Goal: Task Accomplishment & Management: Use online tool/utility

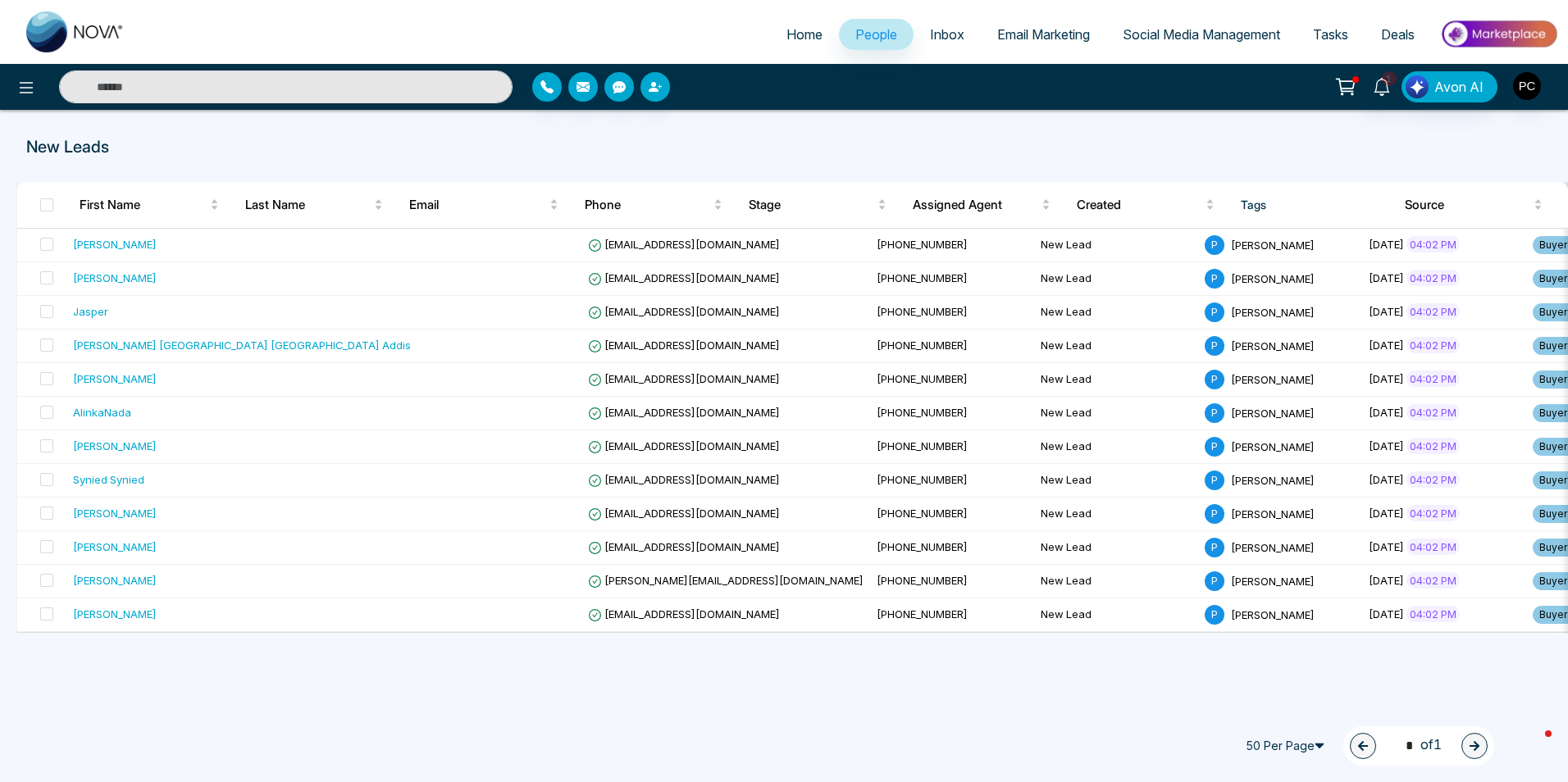
click at [796, 38] on span "Home" at bounding box center [804, 34] width 36 height 17
select select "*"
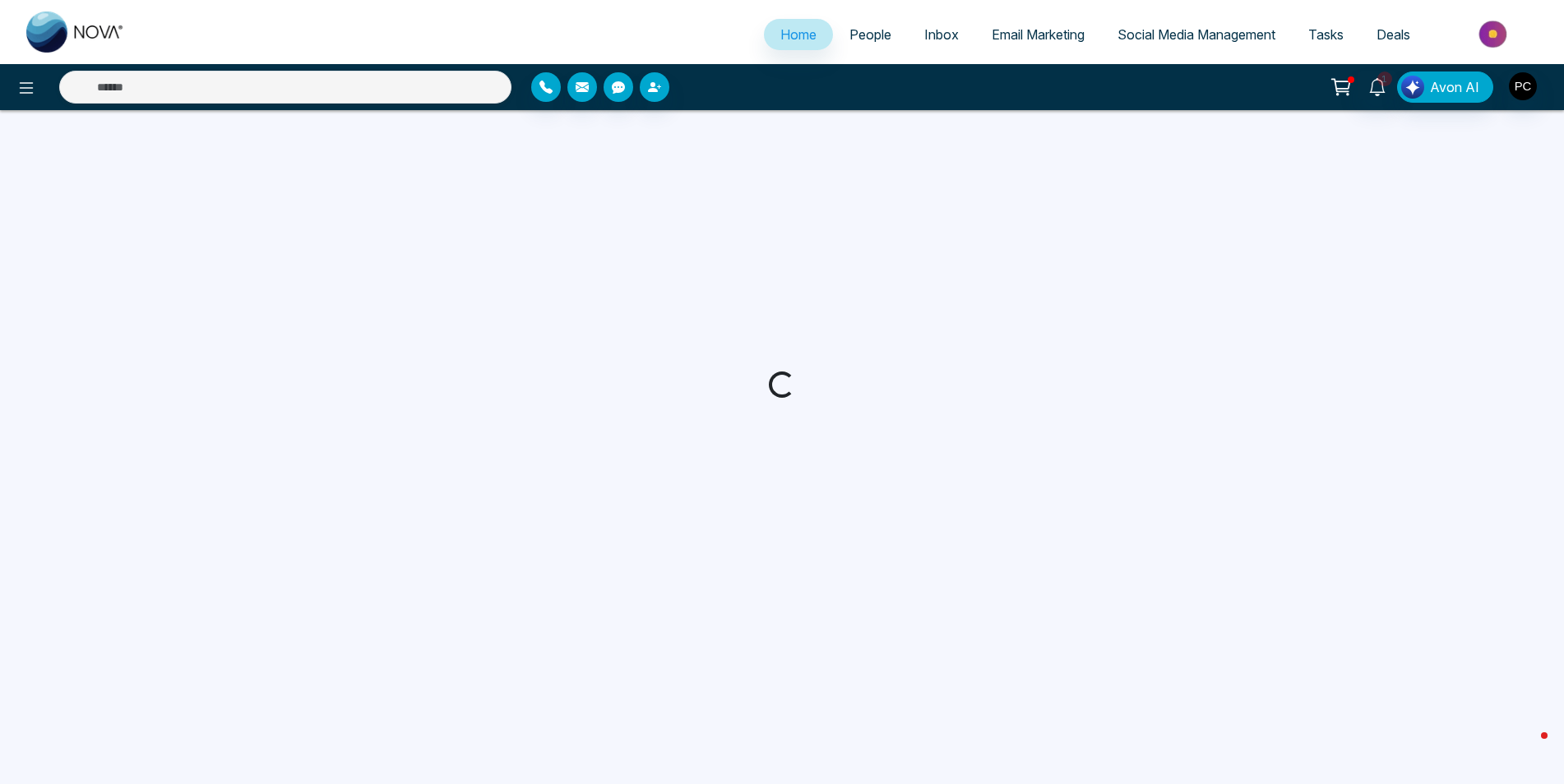
select select "*"
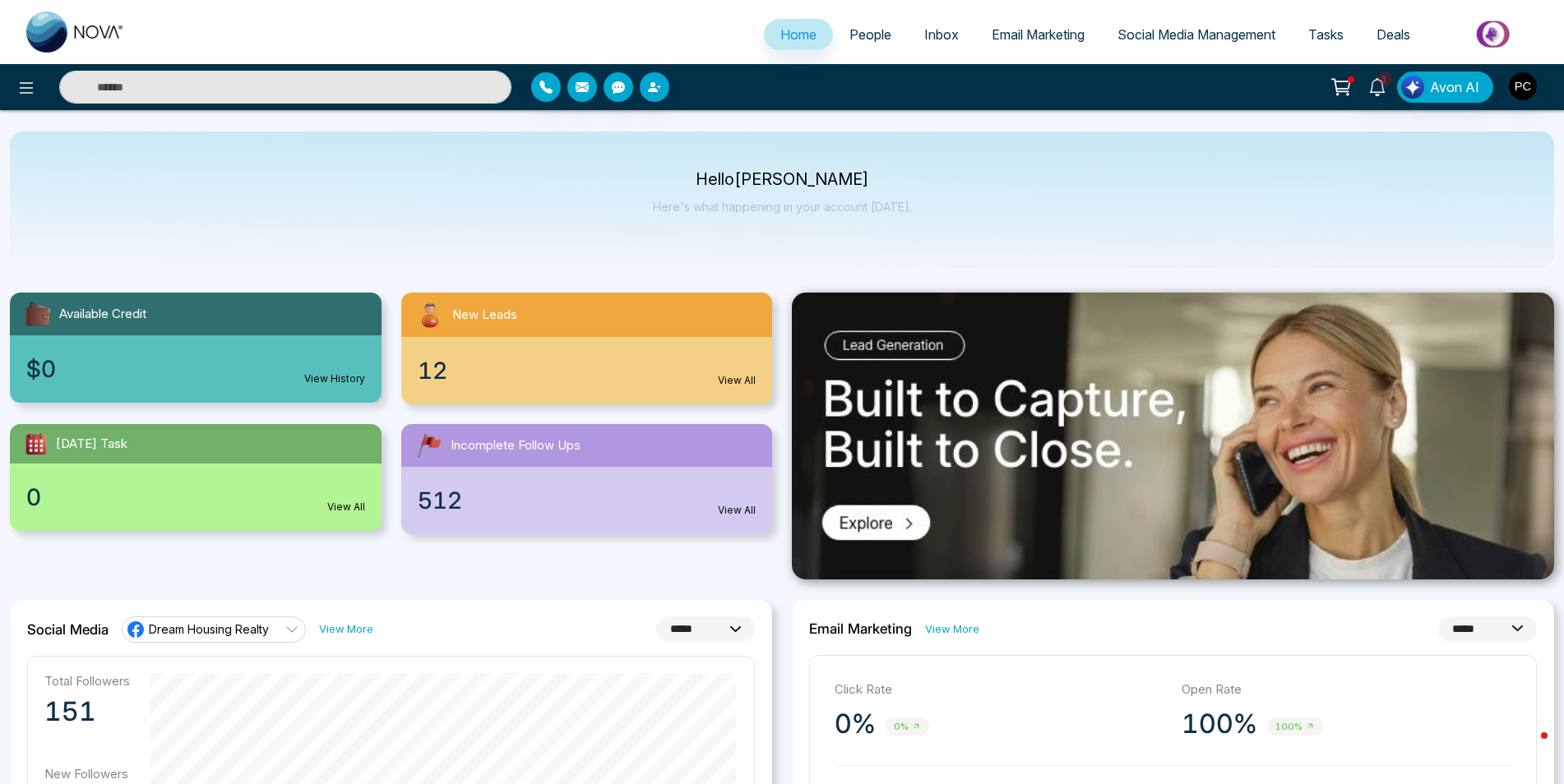
click at [437, 377] on span "12" at bounding box center [433, 370] width 30 height 34
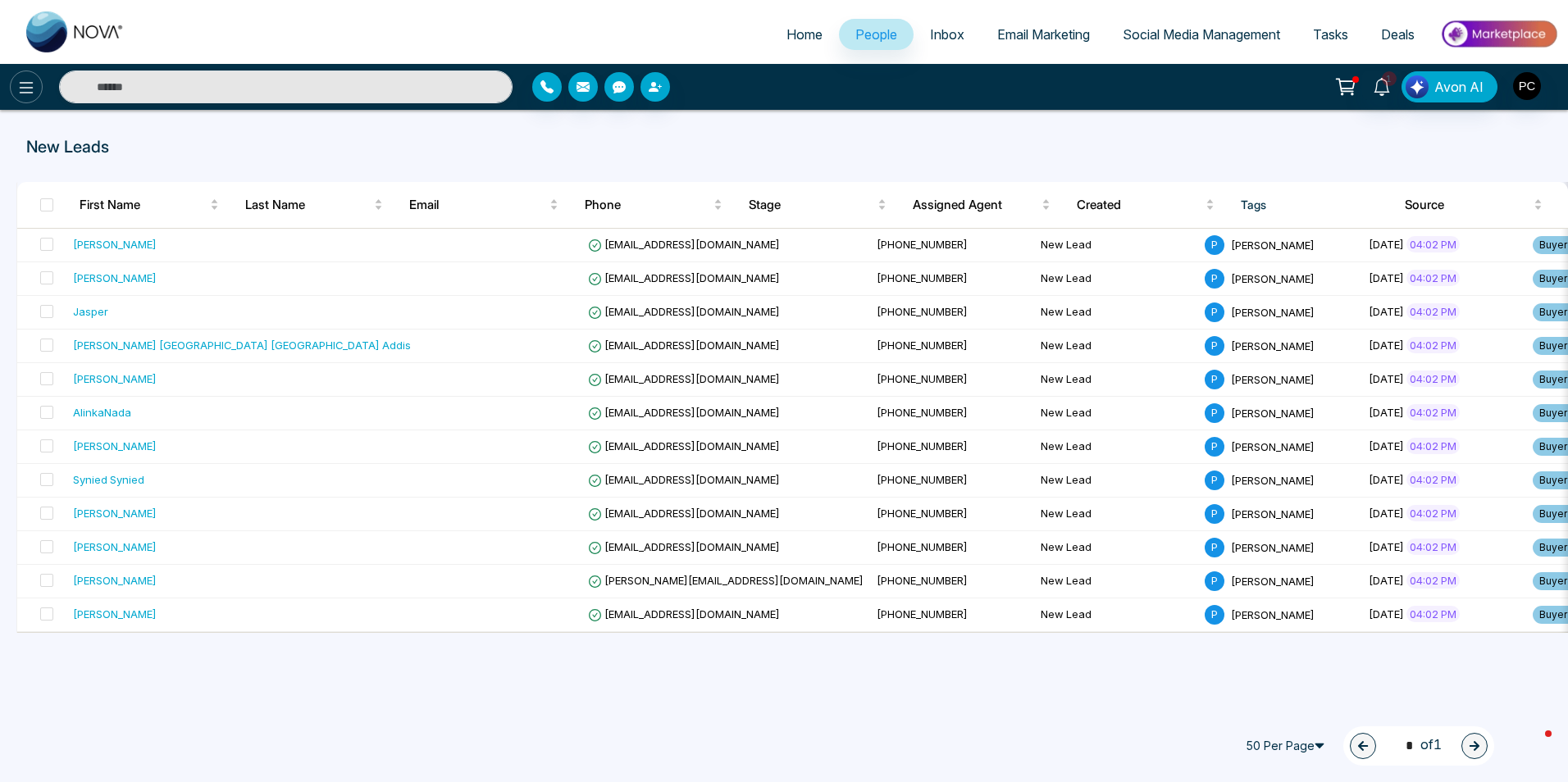
click at [20, 87] on icon at bounding box center [26, 88] width 19 height 19
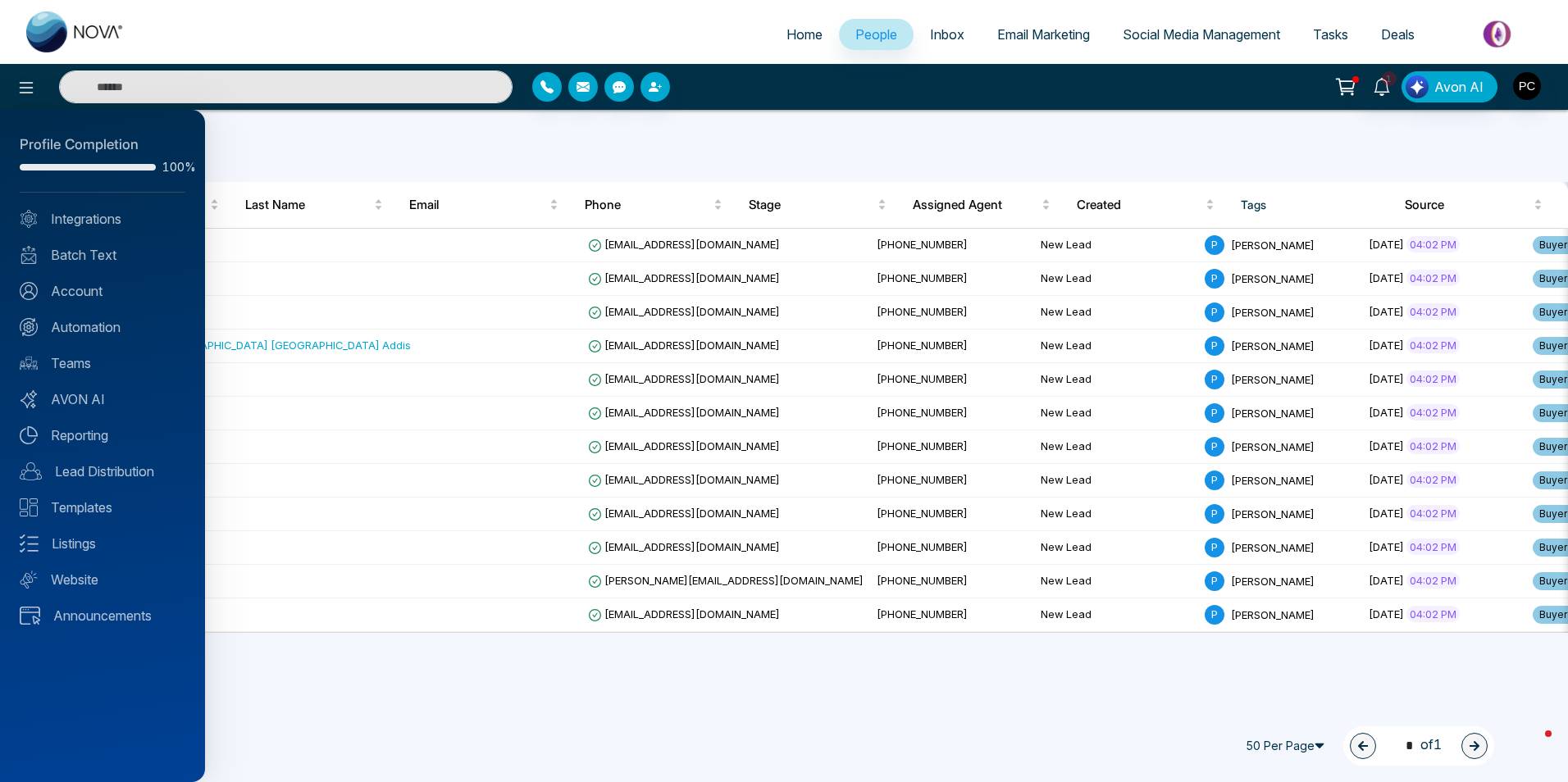
click at [382, 642] on div at bounding box center [784, 391] width 1568 height 782
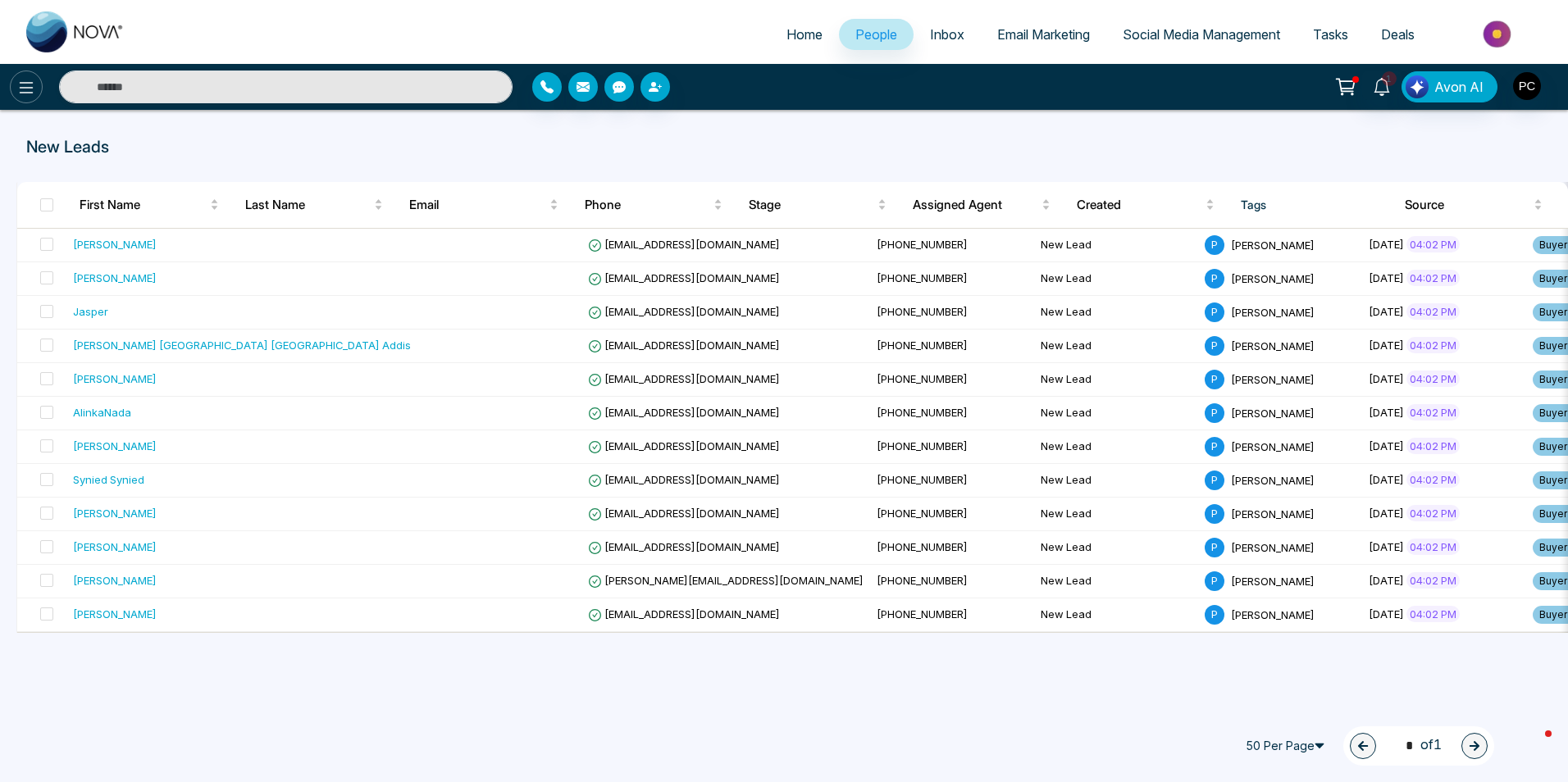
click at [27, 90] on icon at bounding box center [26, 88] width 19 height 19
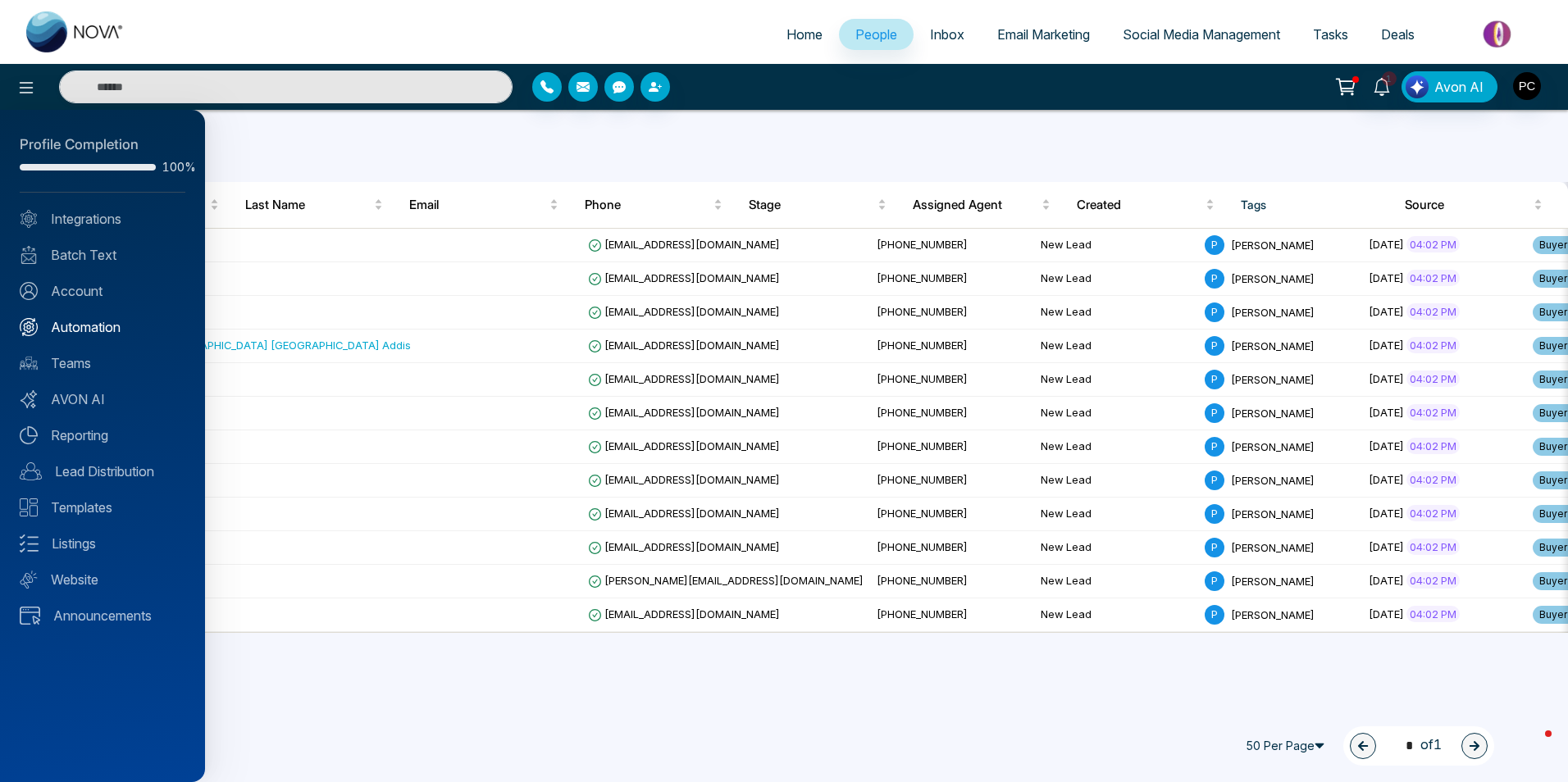
click at [69, 332] on link "Automation" at bounding box center [102, 327] width 166 height 19
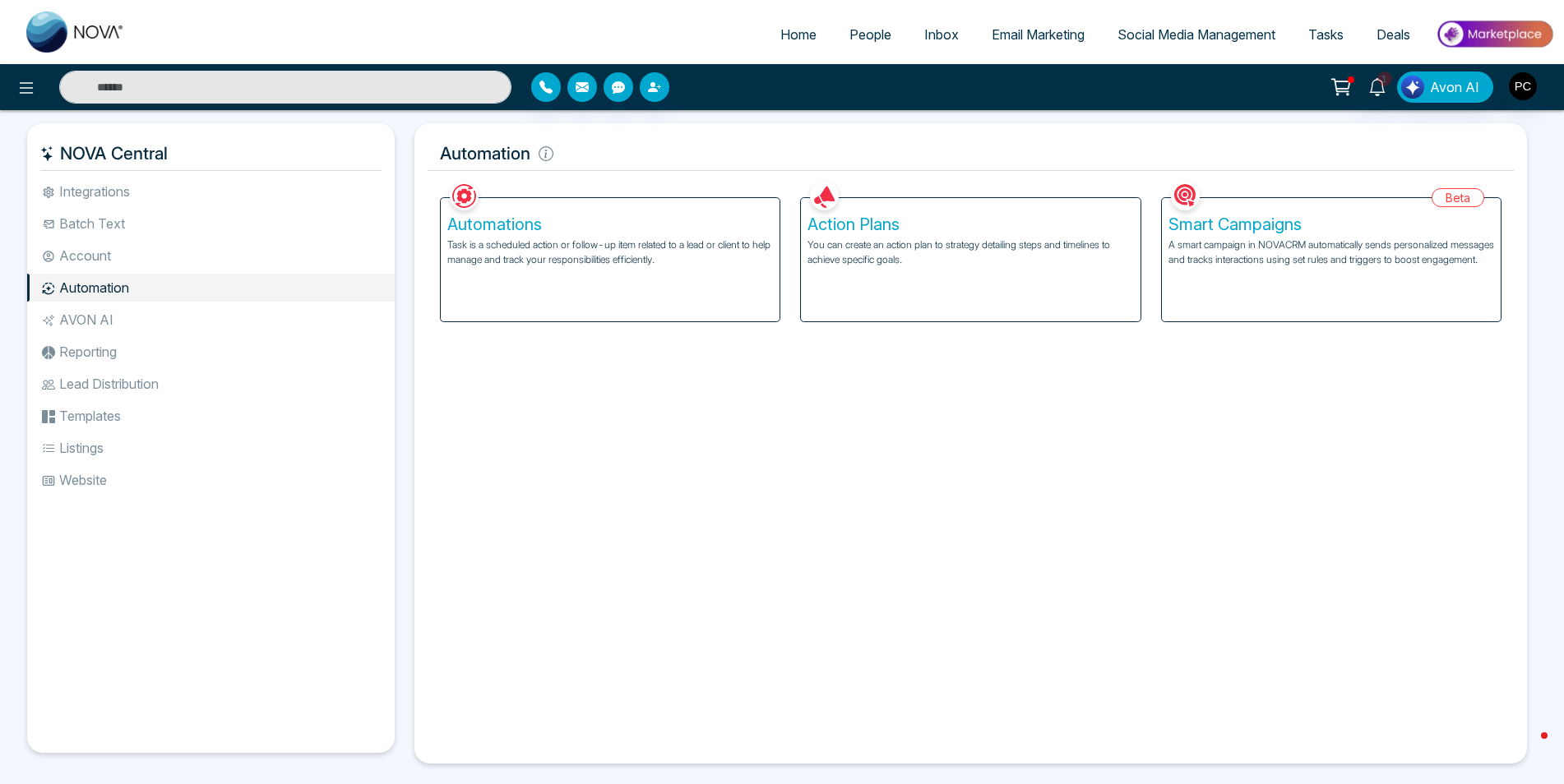
click at [525, 236] on div "Automations Task is a scheduled action or follow-up item related to a lead or c…" at bounding box center [610, 260] width 339 height 123
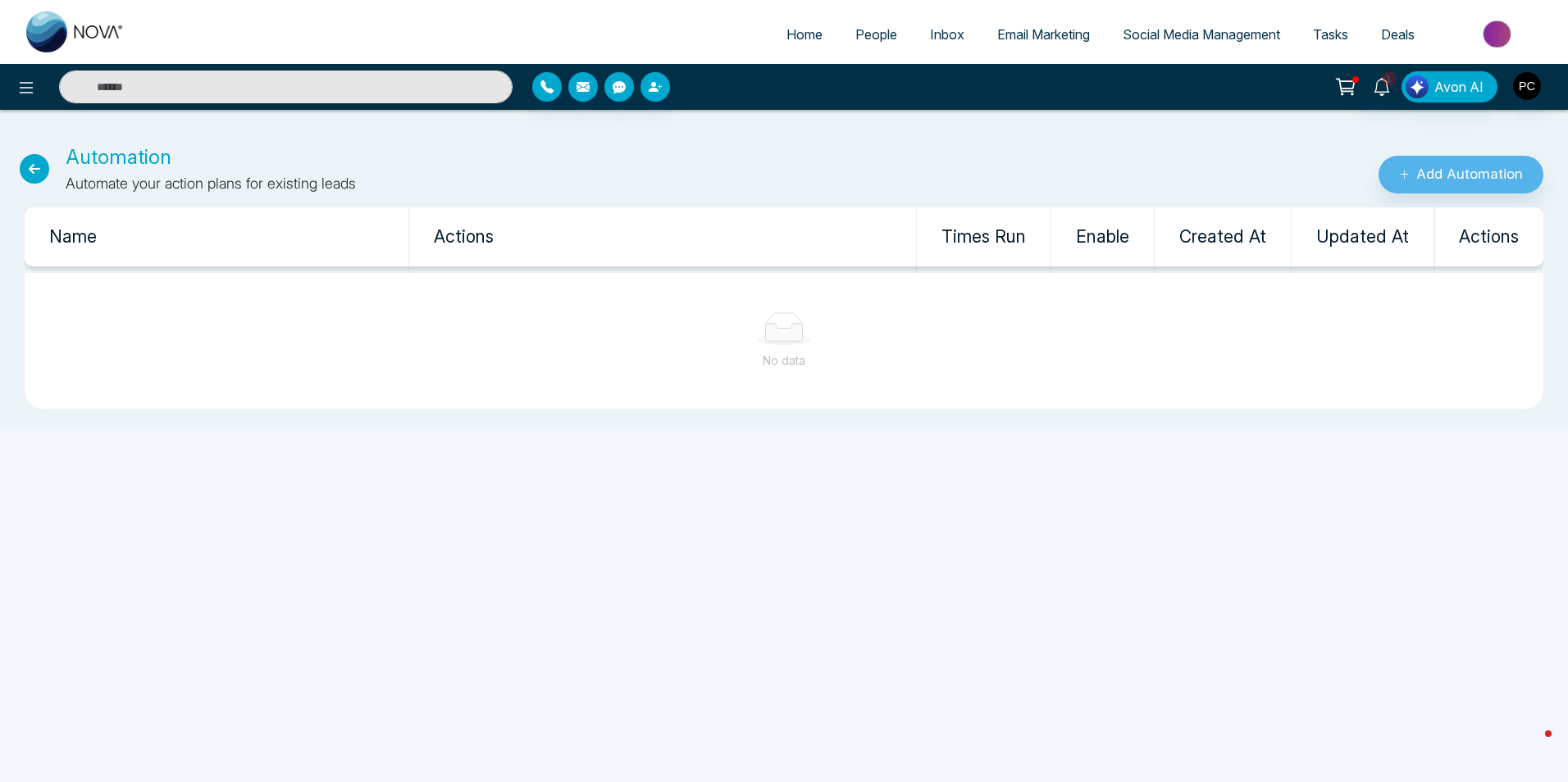
click at [21, 169] on icon at bounding box center [34, 169] width 30 height 30
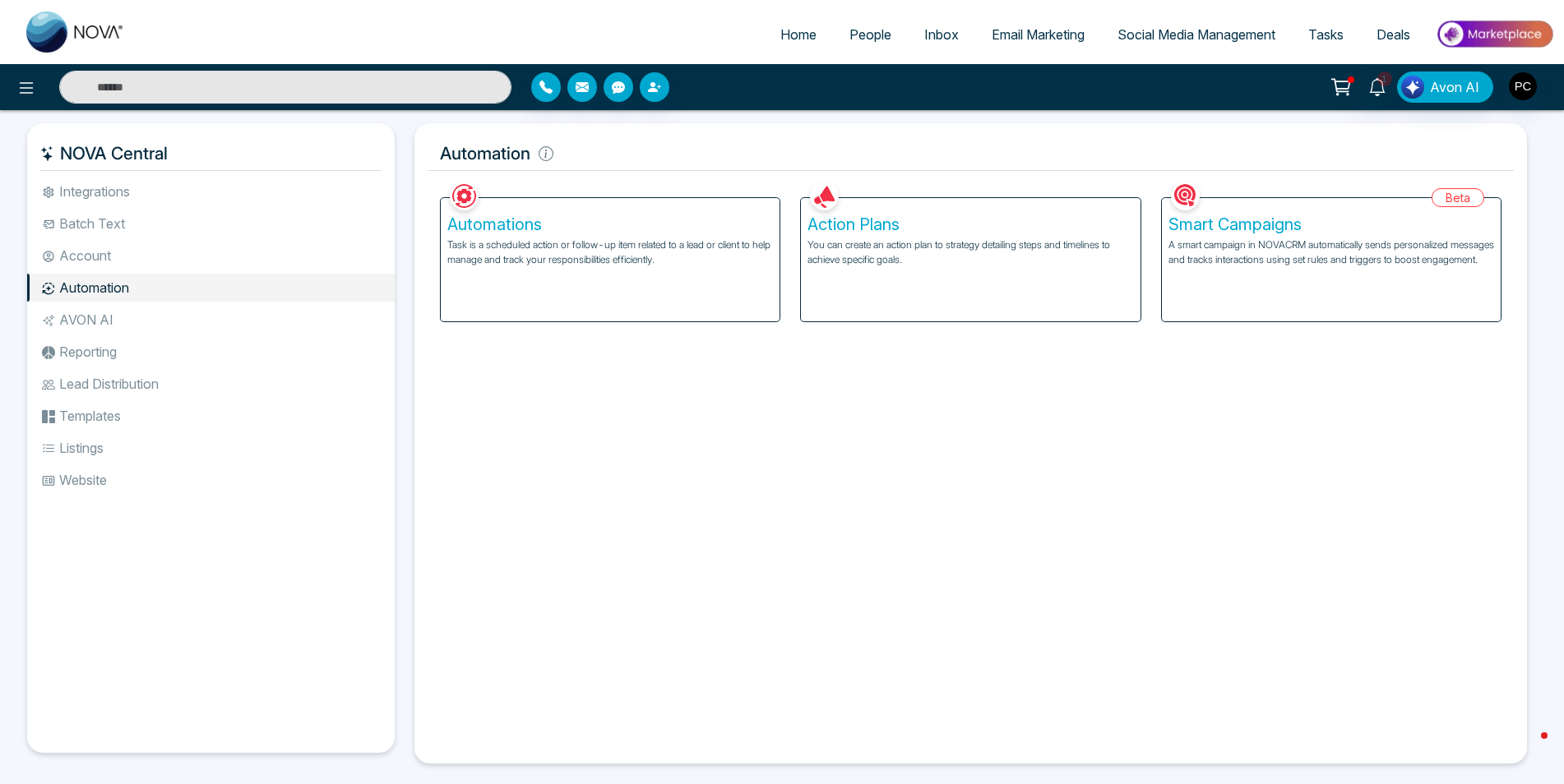
click at [840, 228] on h5 "Action Plans" at bounding box center [970, 224] width 326 height 19
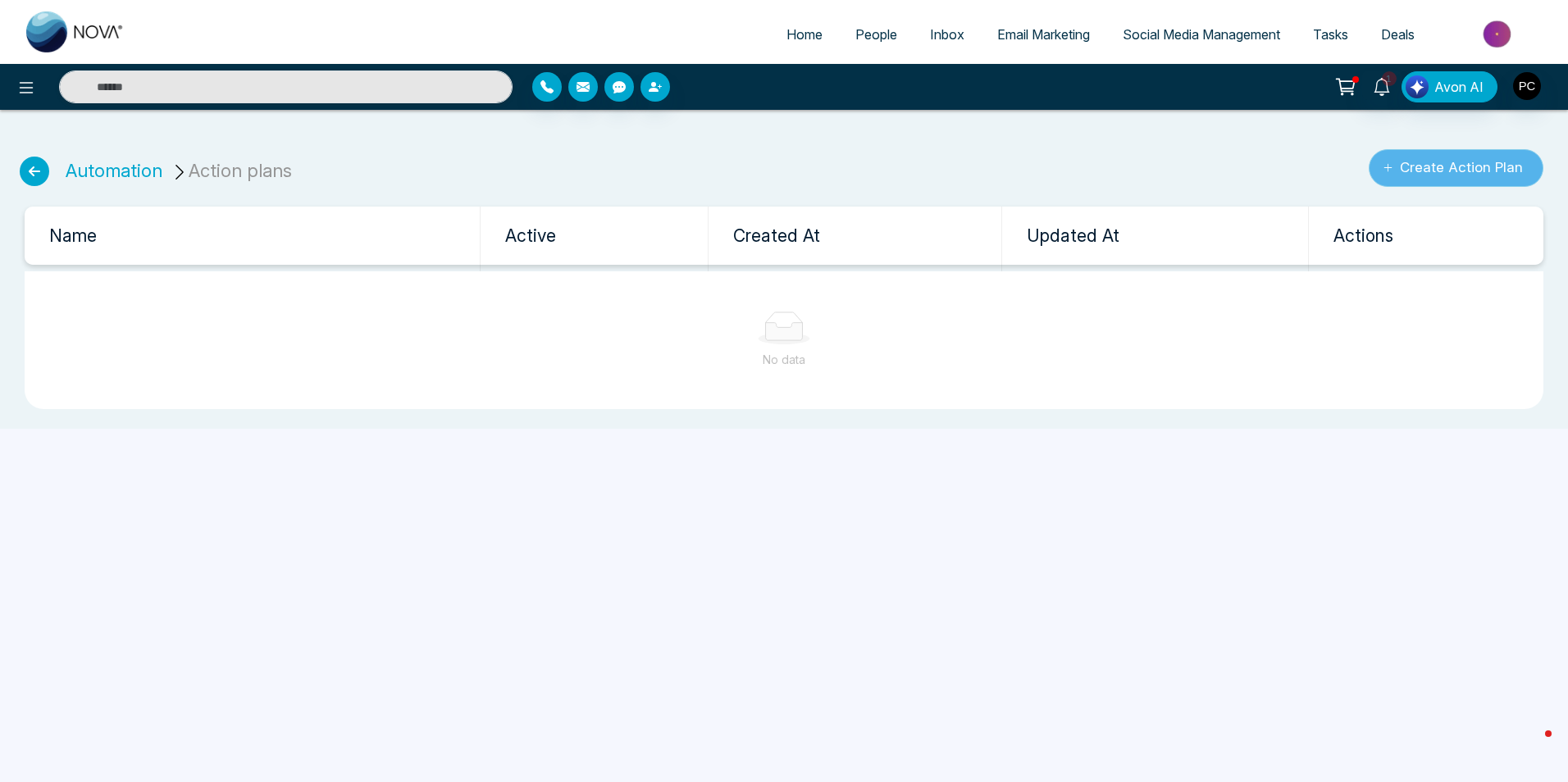
click at [1420, 177] on button "Create Action Plan" at bounding box center [1456, 168] width 175 height 38
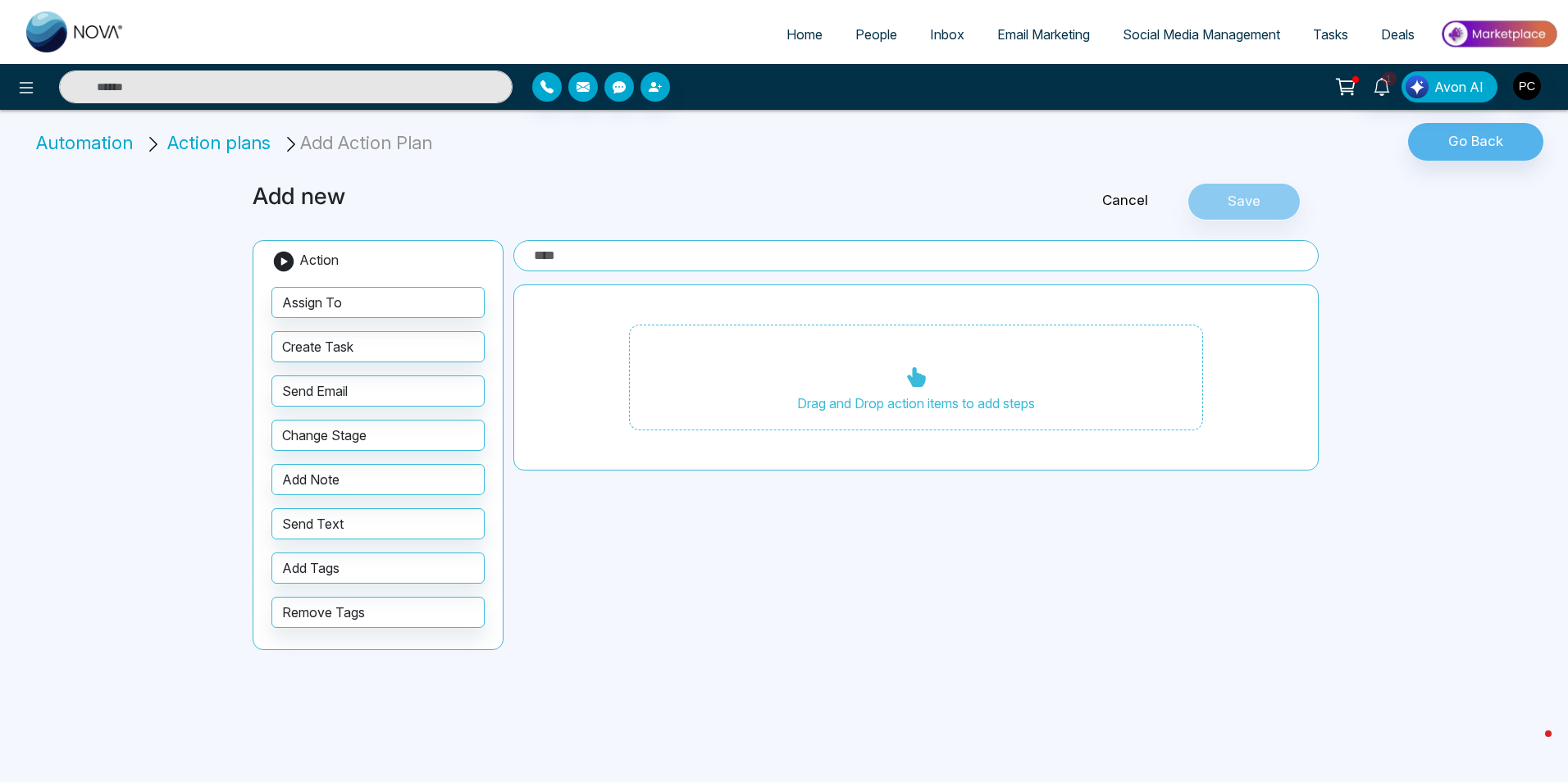
click at [574, 259] on input "text" at bounding box center [916, 256] width 805 height 32
type input "**********"
click at [534, 396] on div "Drag and Drop action items to add steps" at bounding box center [916, 377] width 805 height 187
click at [320, 527] on button "Send Text" at bounding box center [378, 524] width 213 height 32
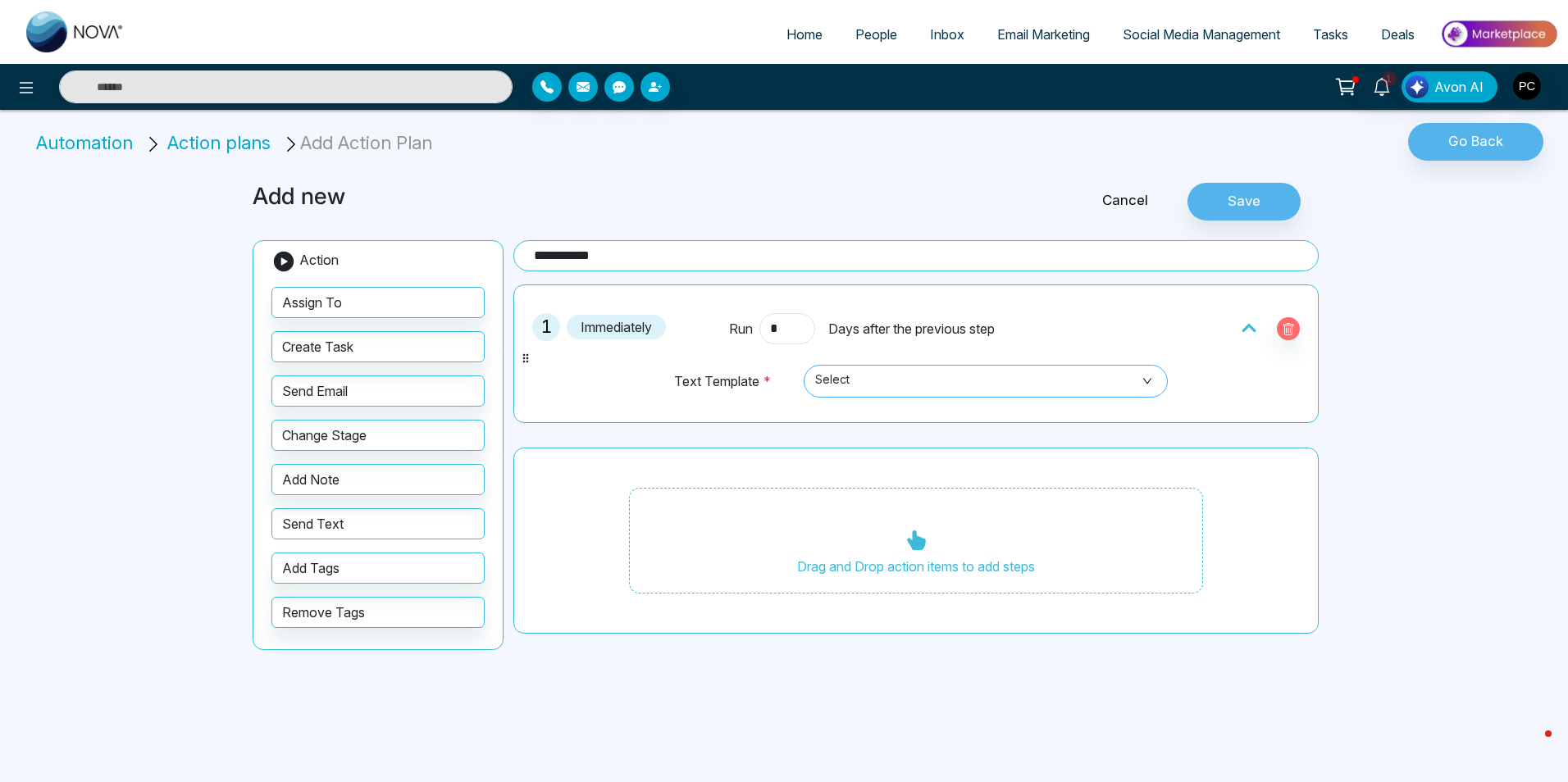
click at [900, 383] on span "Select" at bounding box center [986, 382] width 342 height 28
click at [1287, 331] on icon "button" at bounding box center [1289, 331] width 5 height 6
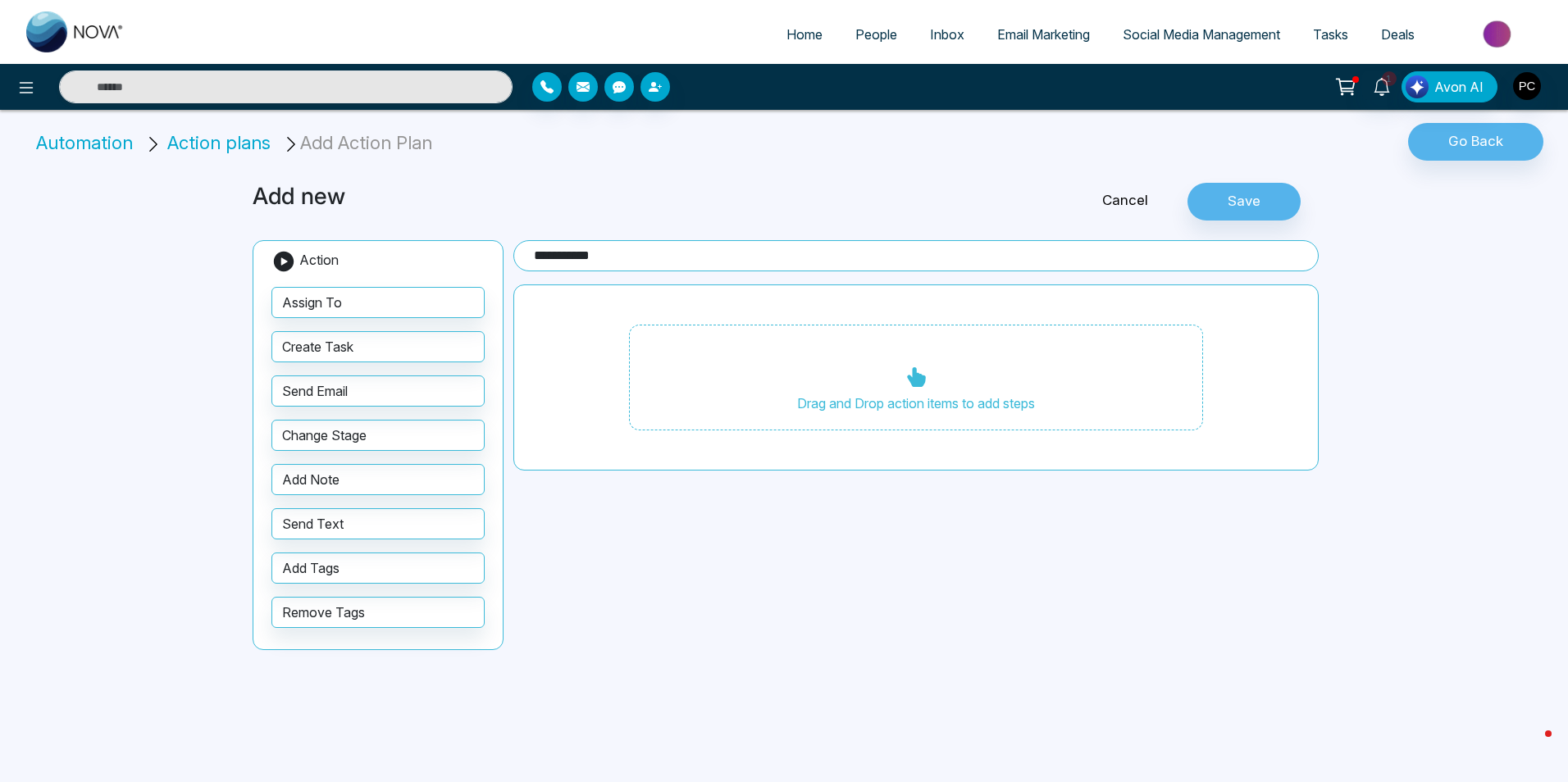
click at [1218, 32] on span "Social Media Management" at bounding box center [1201, 34] width 157 height 17
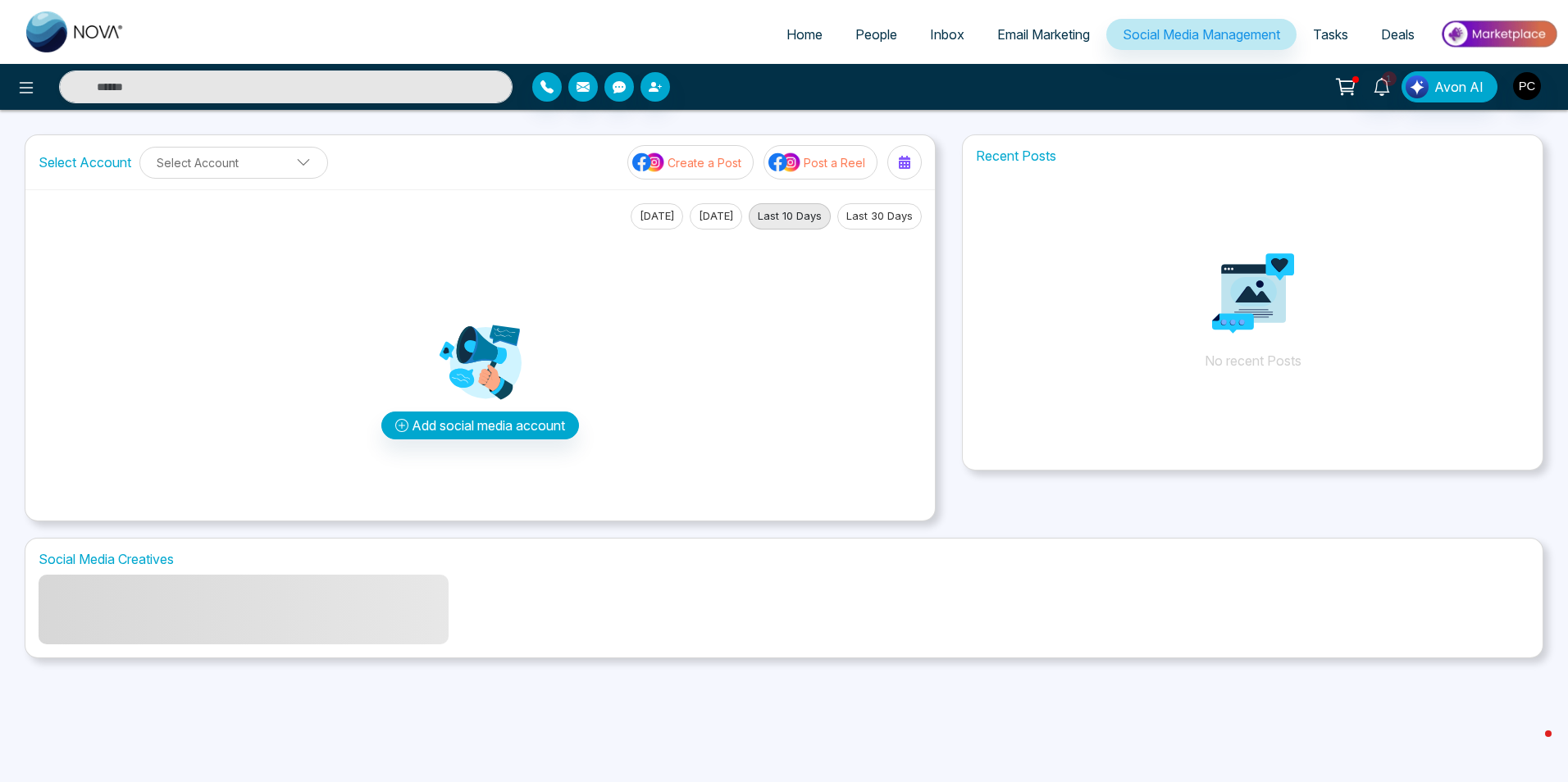
click at [1032, 26] on span "Email Marketing" at bounding box center [1044, 34] width 93 height 17
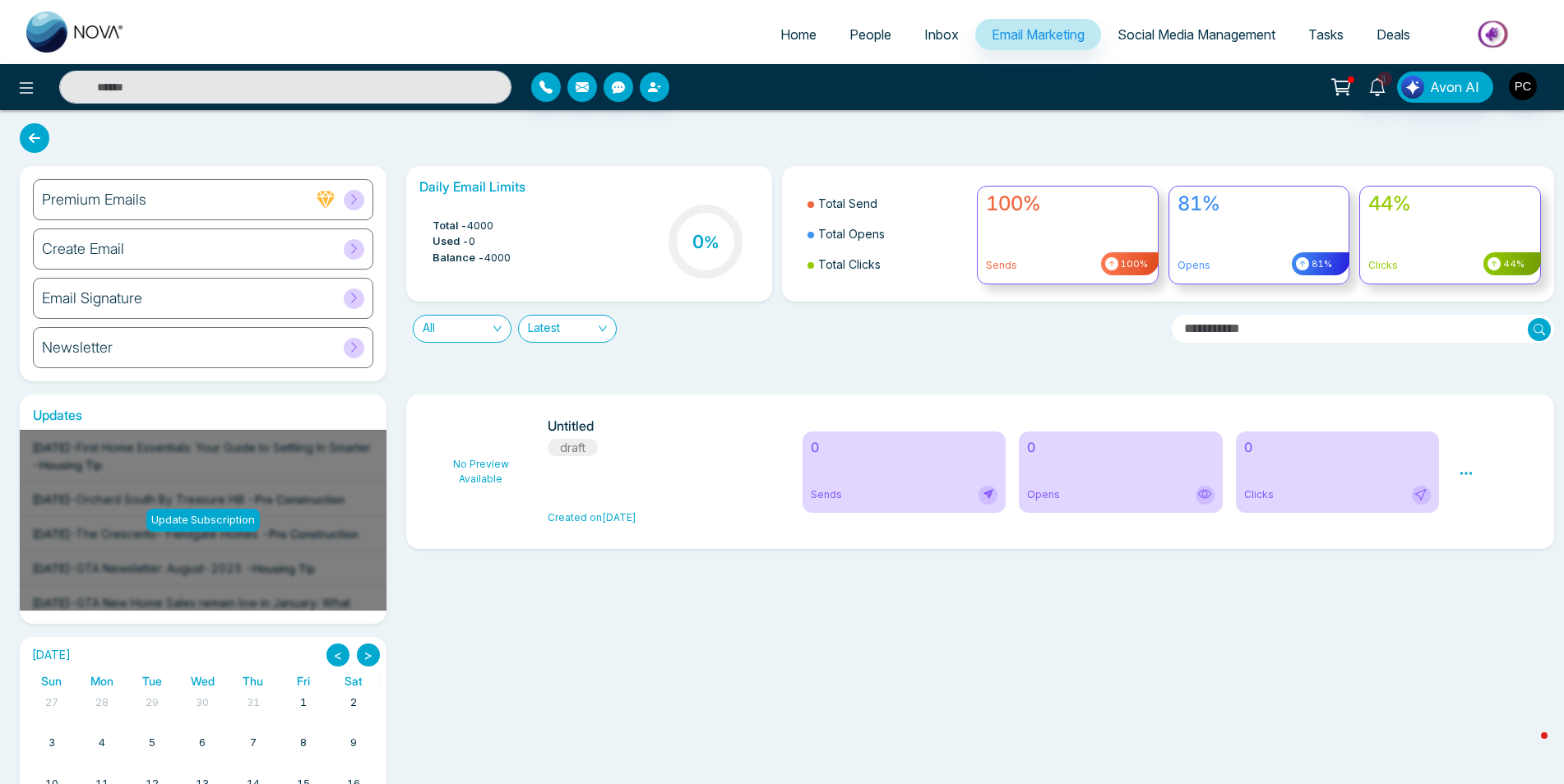
click at [322, 246] on div "Create Email" at bounding box center [202, 249] width 341 height 41
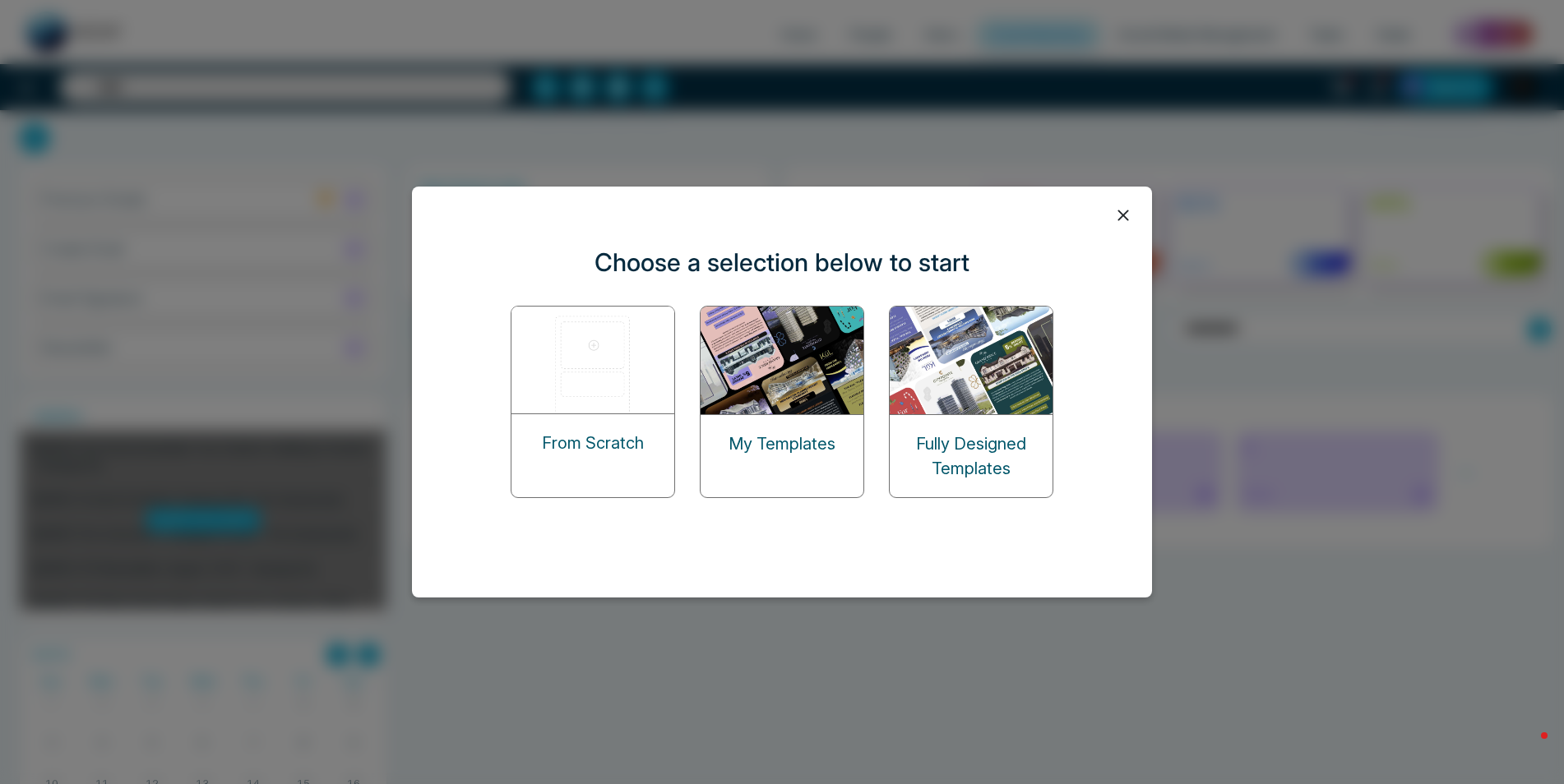
click at [541, 388] on img at bounding box center [593, 359] width 165 height 106
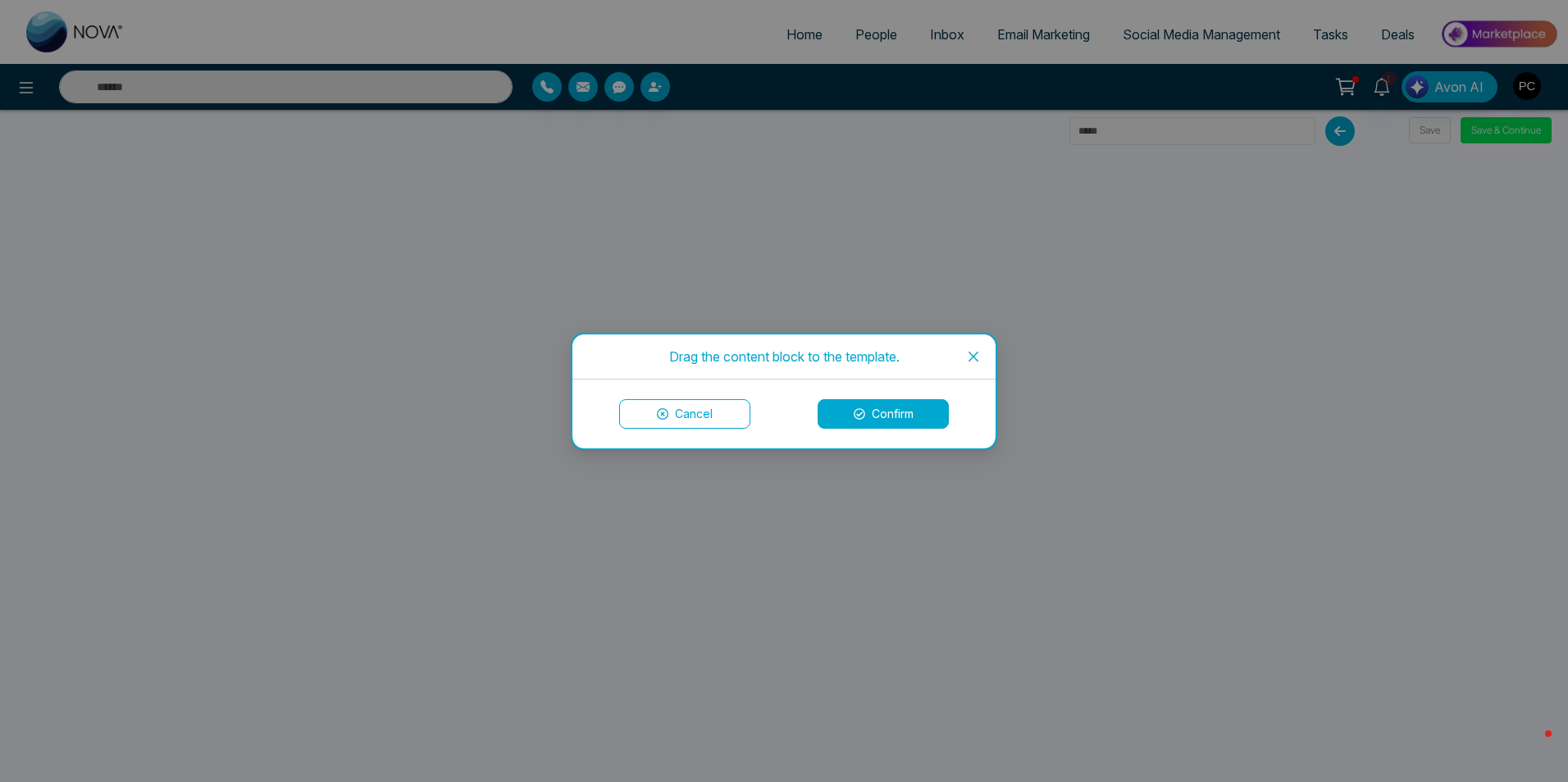
click at [879, 407] on button "Confirm" at bounding box center [883, 414] width 131 height 30
click at [905, 420] on button "Confirm" at bounding box center [883, 414] width 131 height 30
click at [868, 415] on button "Confirm" at bounding box center [883, 414] width 131 height 30
click at [973, 356] on icon "close" at bounding box center [973, 355] width 10 height 10
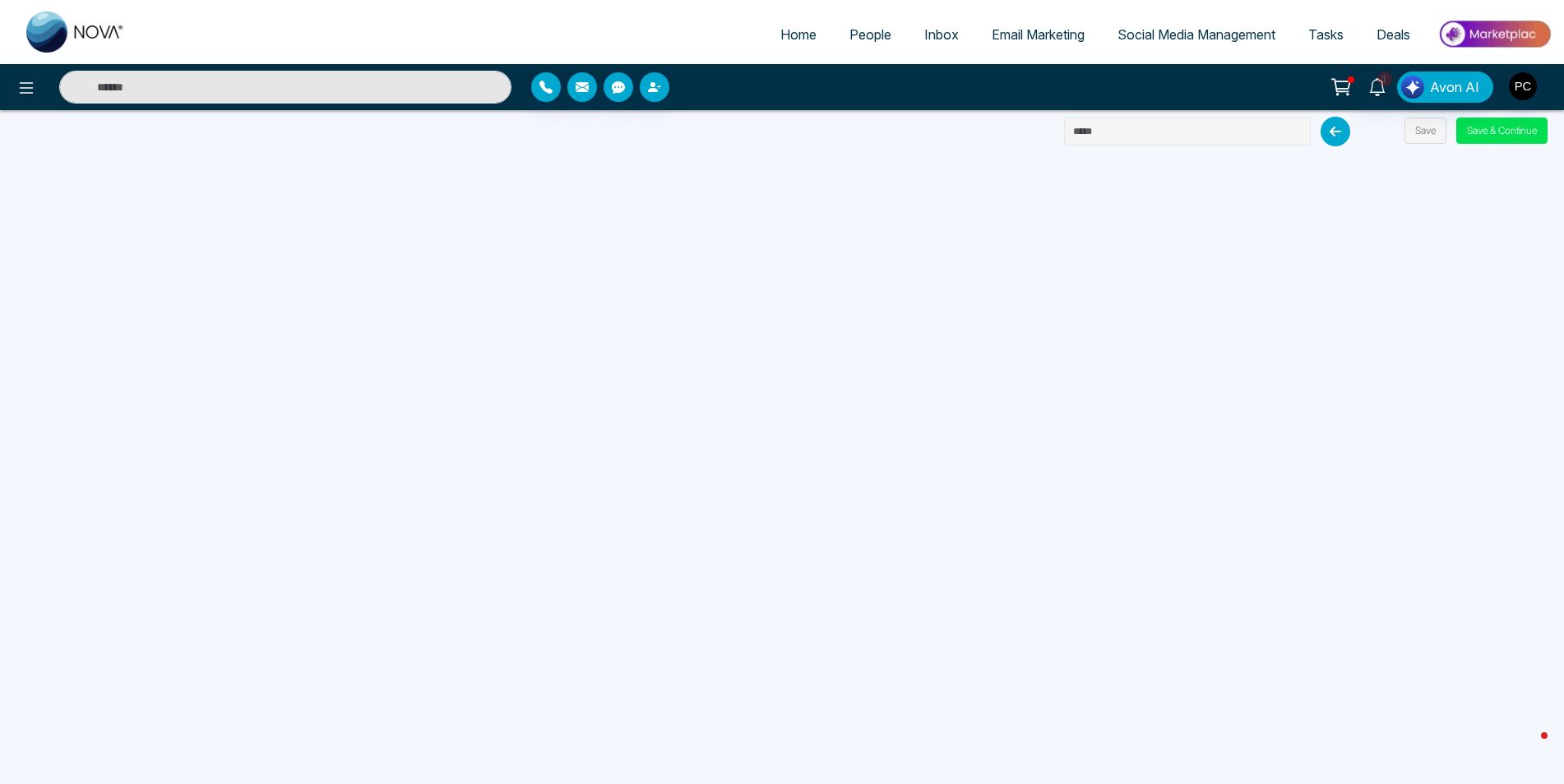
click at [1109, 130] on input "text" at bounding box center [1187, 132] width 246 height 28
type input "*"
type input "**********"
click at [1422, 132] on button "Save" at bounding box center [1426, 131] width 42 height 26
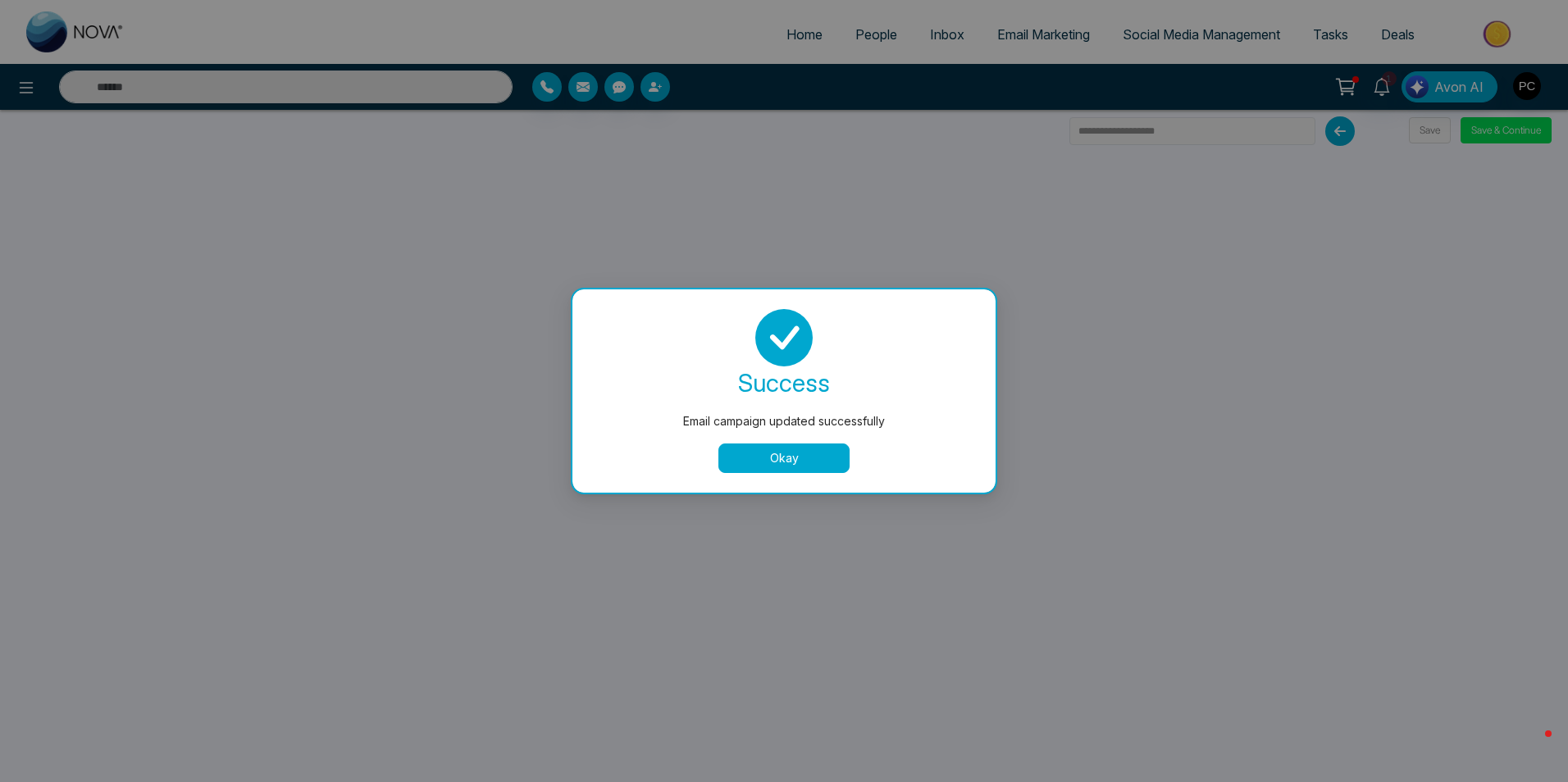
click at [777, 456] on button "Okay" at bounding box center [783, 458] width 131 height 30
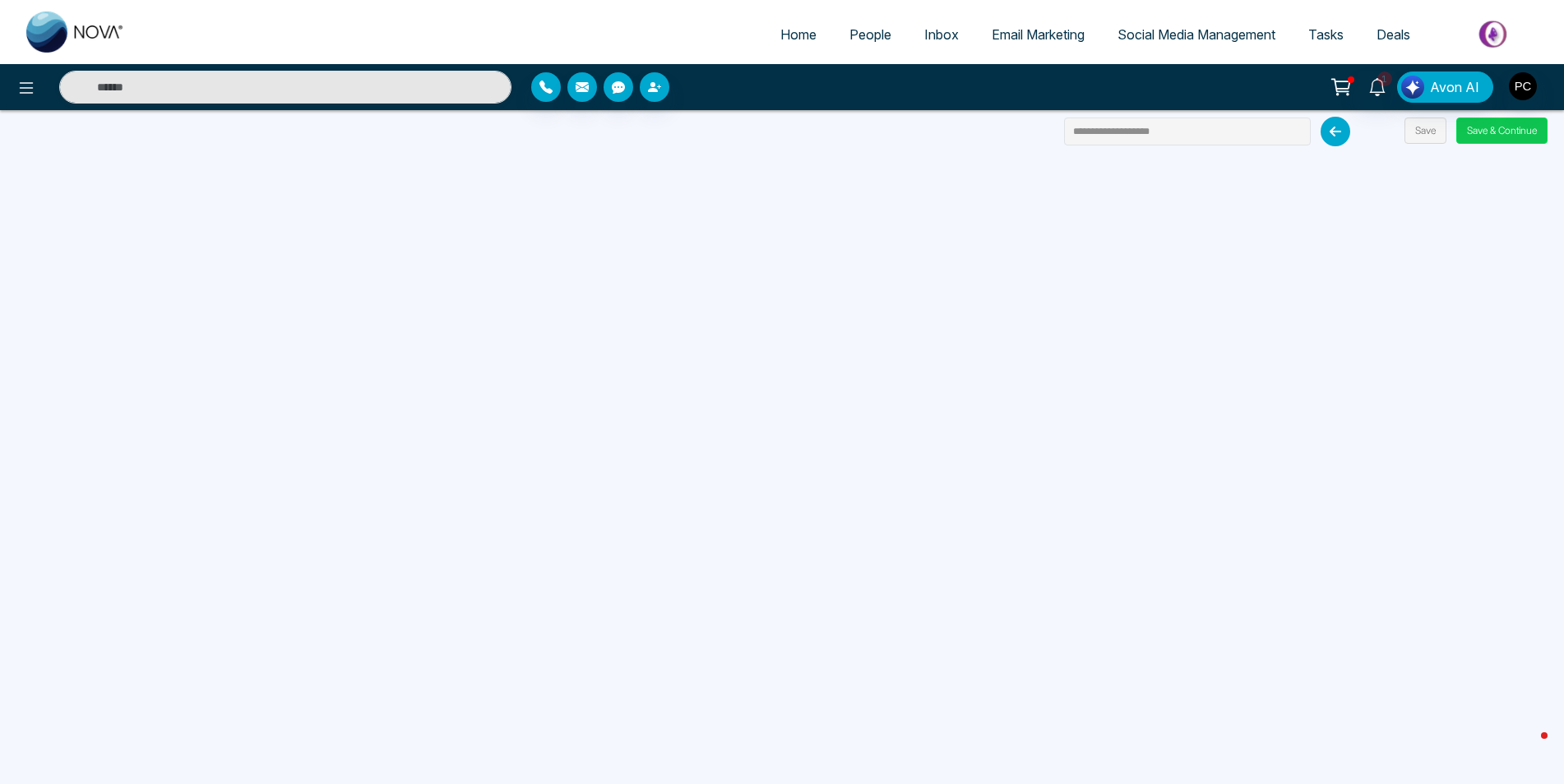
click at [1492, 136] on button "Save & Continue" at bounding box center [1502, 131] width 92 height 26
click at [1487, 132] on button "Save & Continue" at bounding box center [1502, 131] width 92 height 26
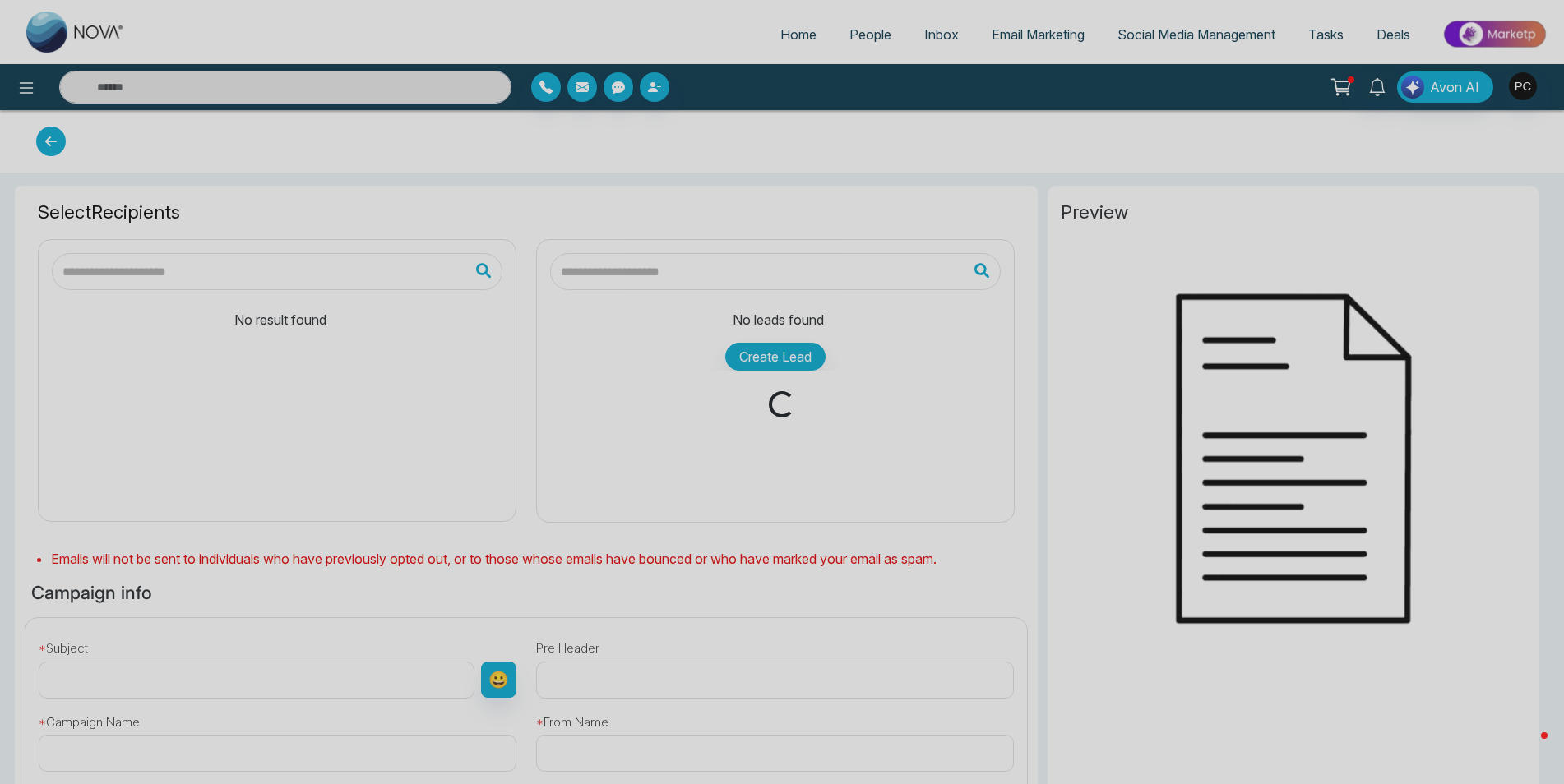
type input "**********"
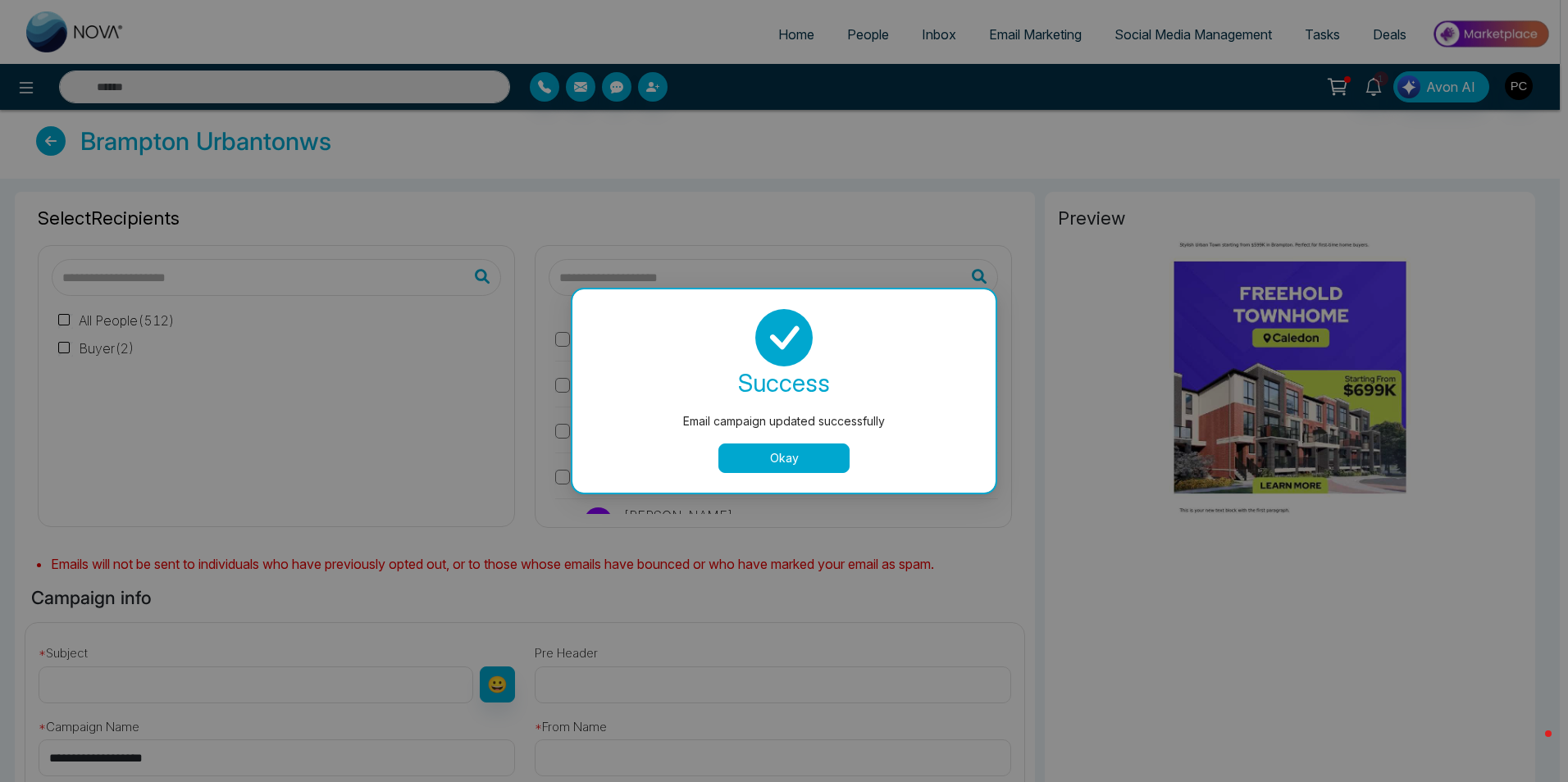
click at [771, 461] on button "Okay" at bounding box center [783, 458] width 131 height 30
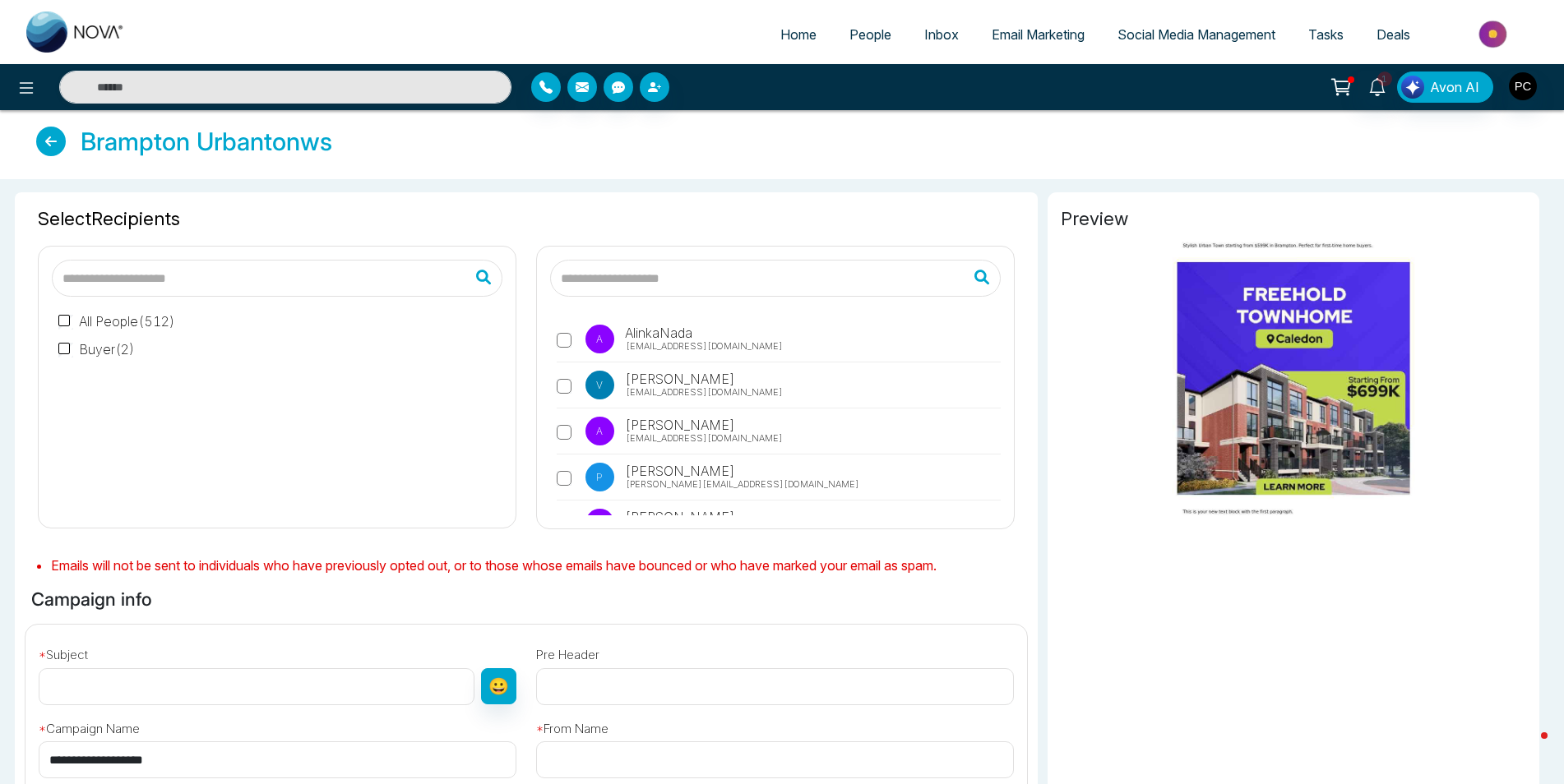
click at [1028, 33] on span "Email Marketing" at bounding box center [1039, 34] width 93 height 17
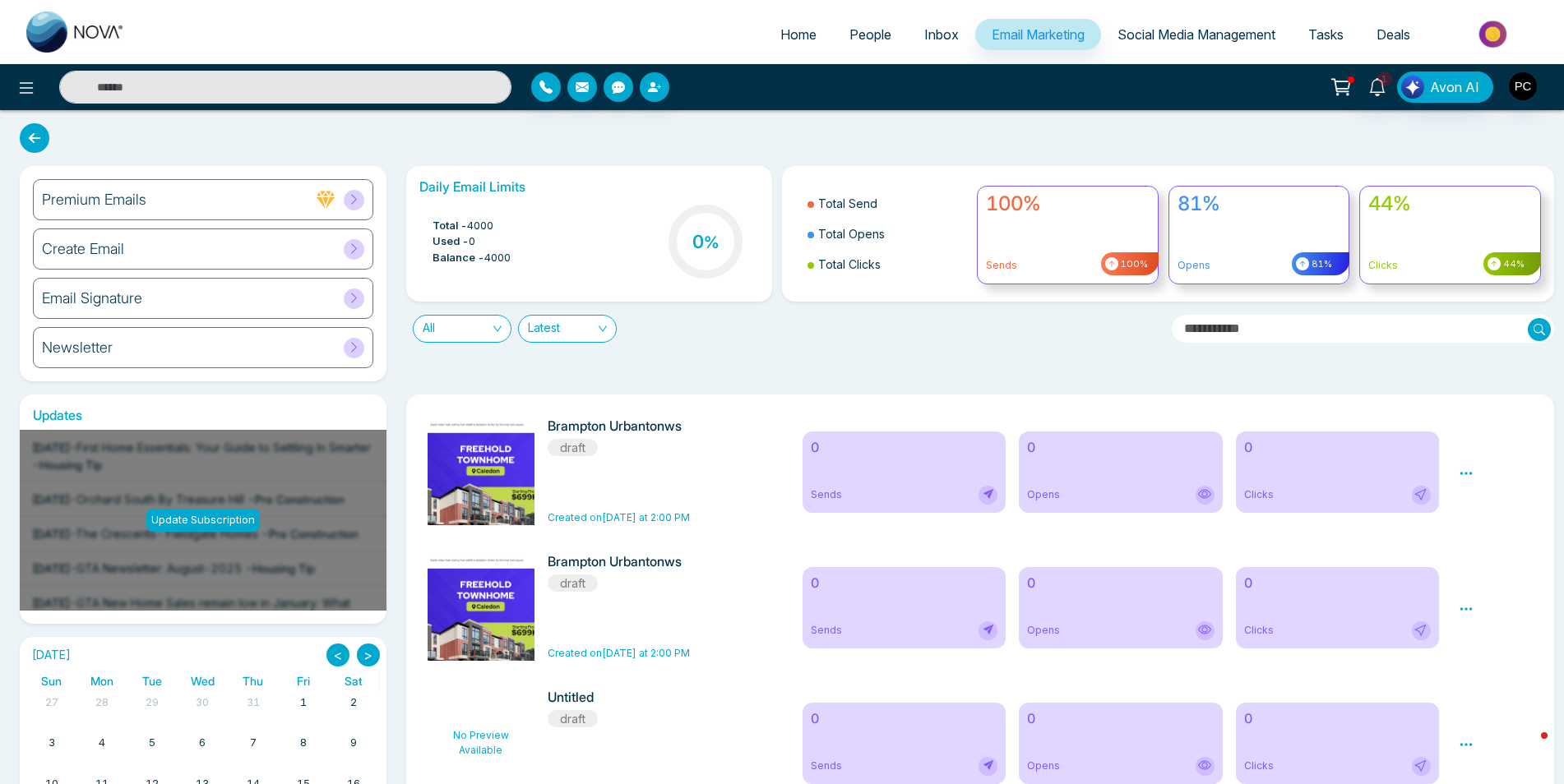
click at [288, 262] on div "Create Email" at bounding box center [202, 249] width 341 height 41
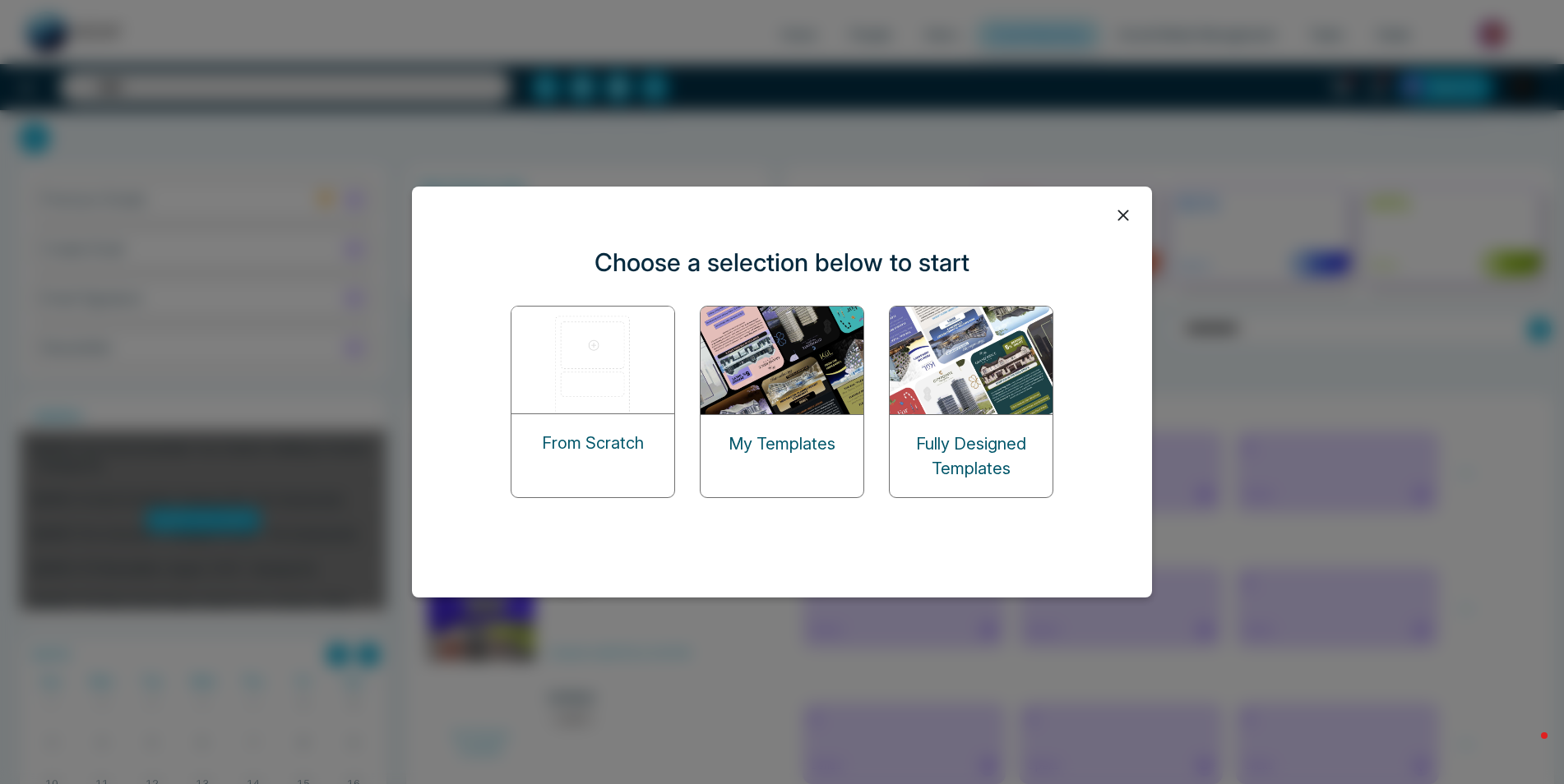
click at [811, 387] on img at bounding box center [782, 360] width 165 height 107
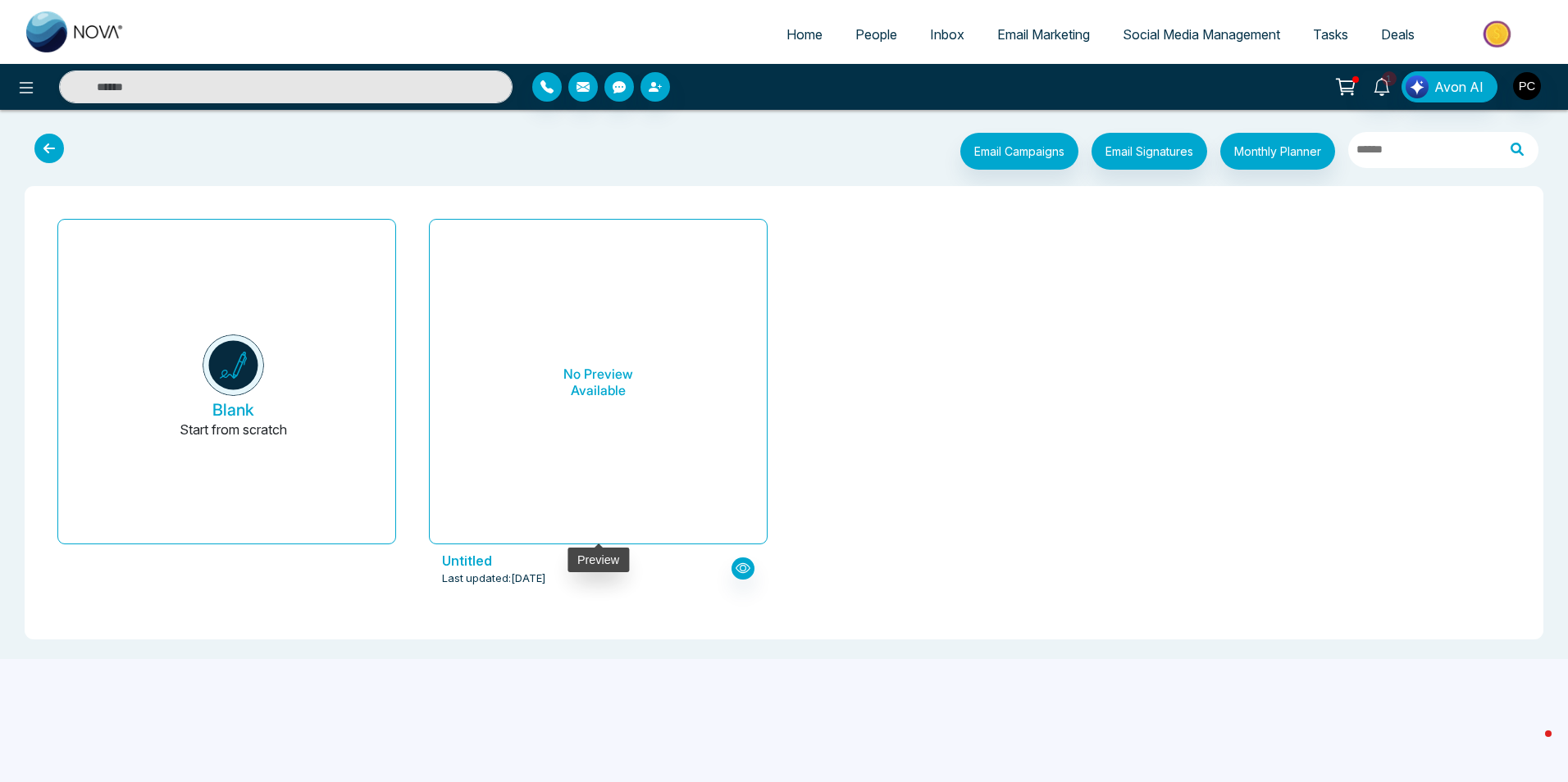
click at [571, 399] on h6 "No Preview Available" at bounding box center [598, 382] width 298 height 299
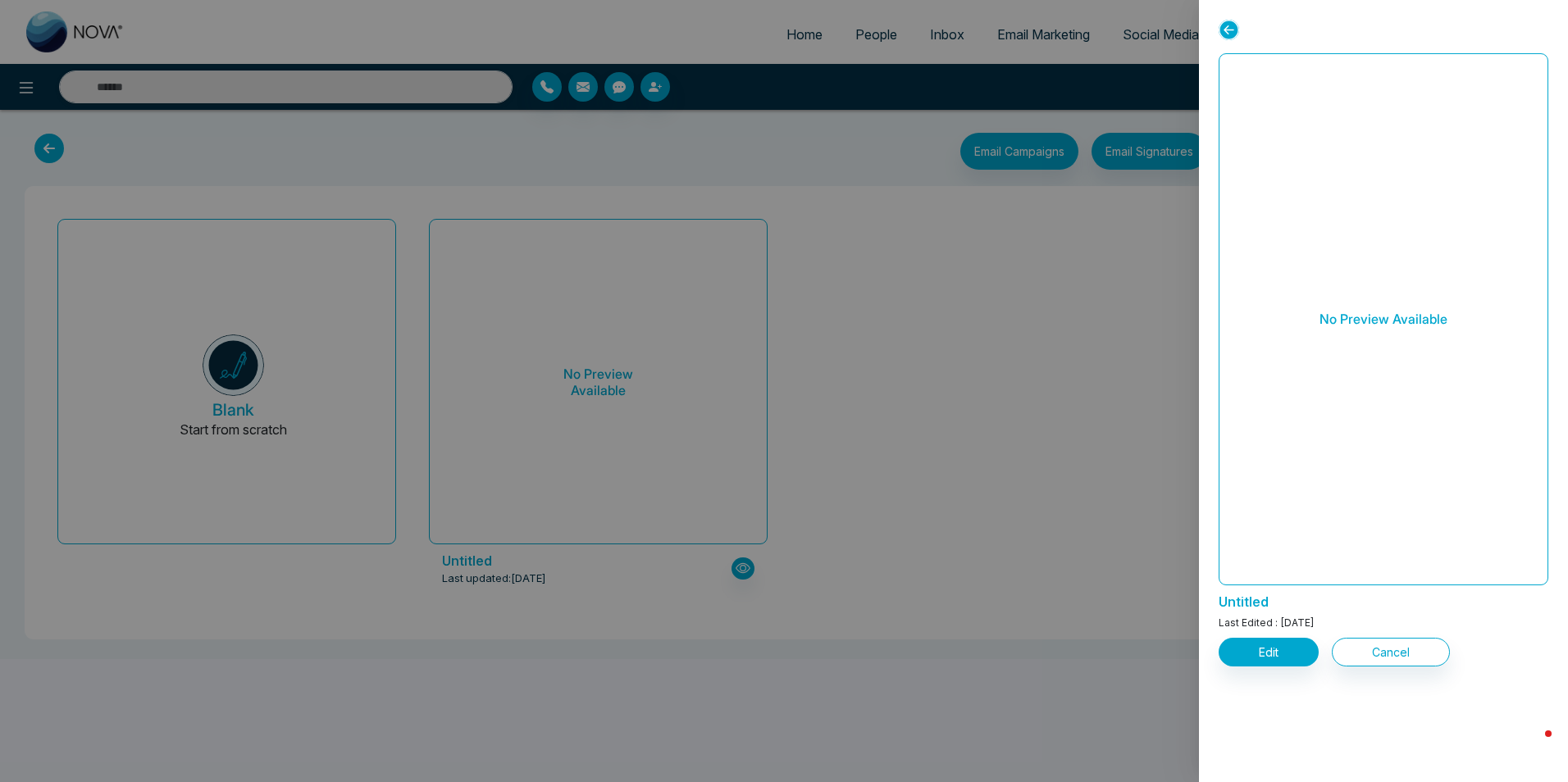
click at [36, 156] on div at bounding box center [784, 391] width 1568 height 782
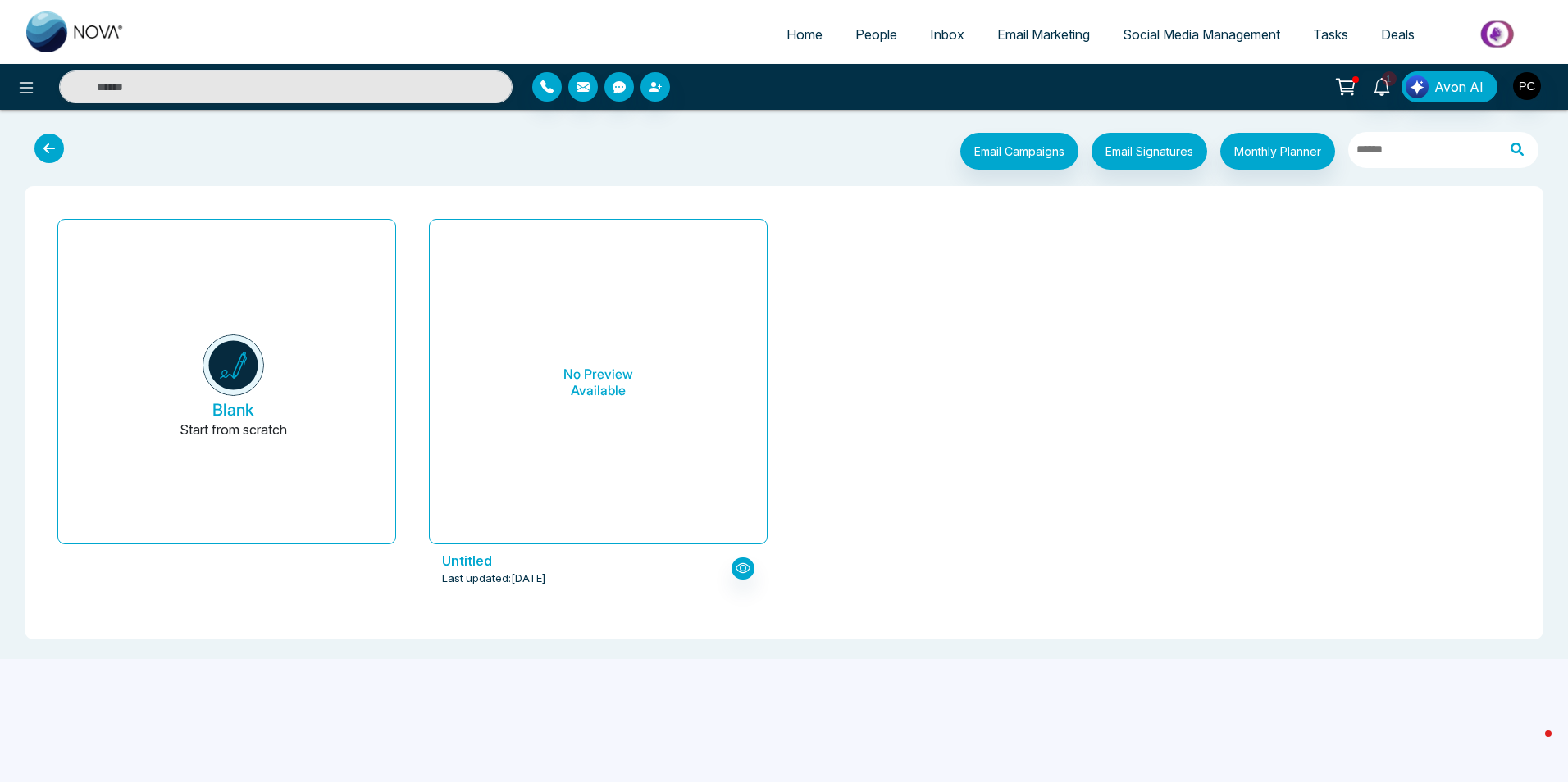
click at [62, 150] on icon at bounding box center [49, 148] width 30 height 30
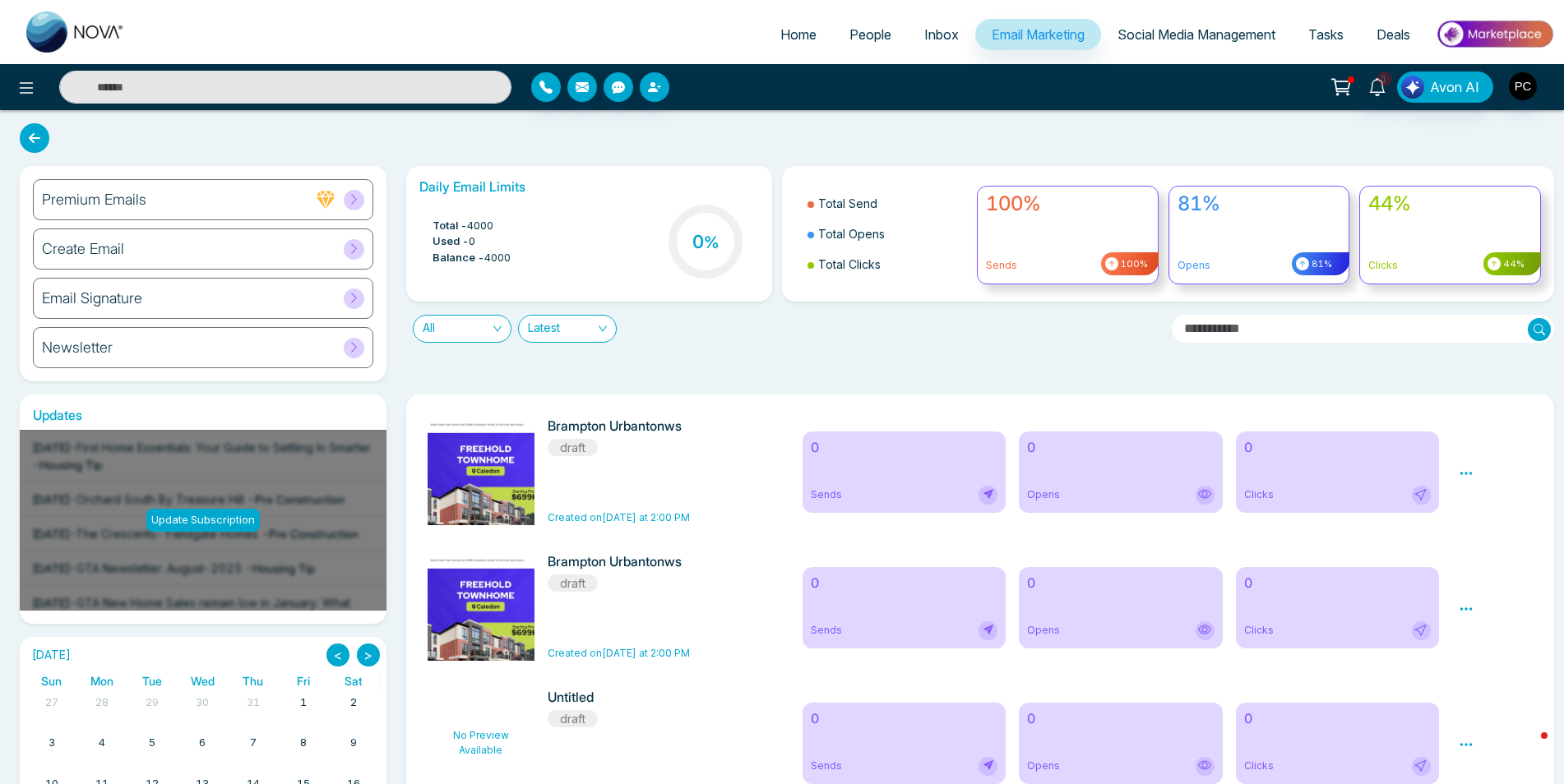
click at [521, 477] on img at bounding box center [485, 491] width 231 height 144
click at [1470, 481] on icon at bounding box center [1465, 473] width 15 height 15
click at [1495, 526] on li "Edit" at bounding box center [1494, 524] width 44 height 24
click at [1466, 480] on icon at bounding box center [1465, 473] width 15 height 15
click at [1484, 519] on link "Edit" at bounding box center [1481, 522] width 19 height 14
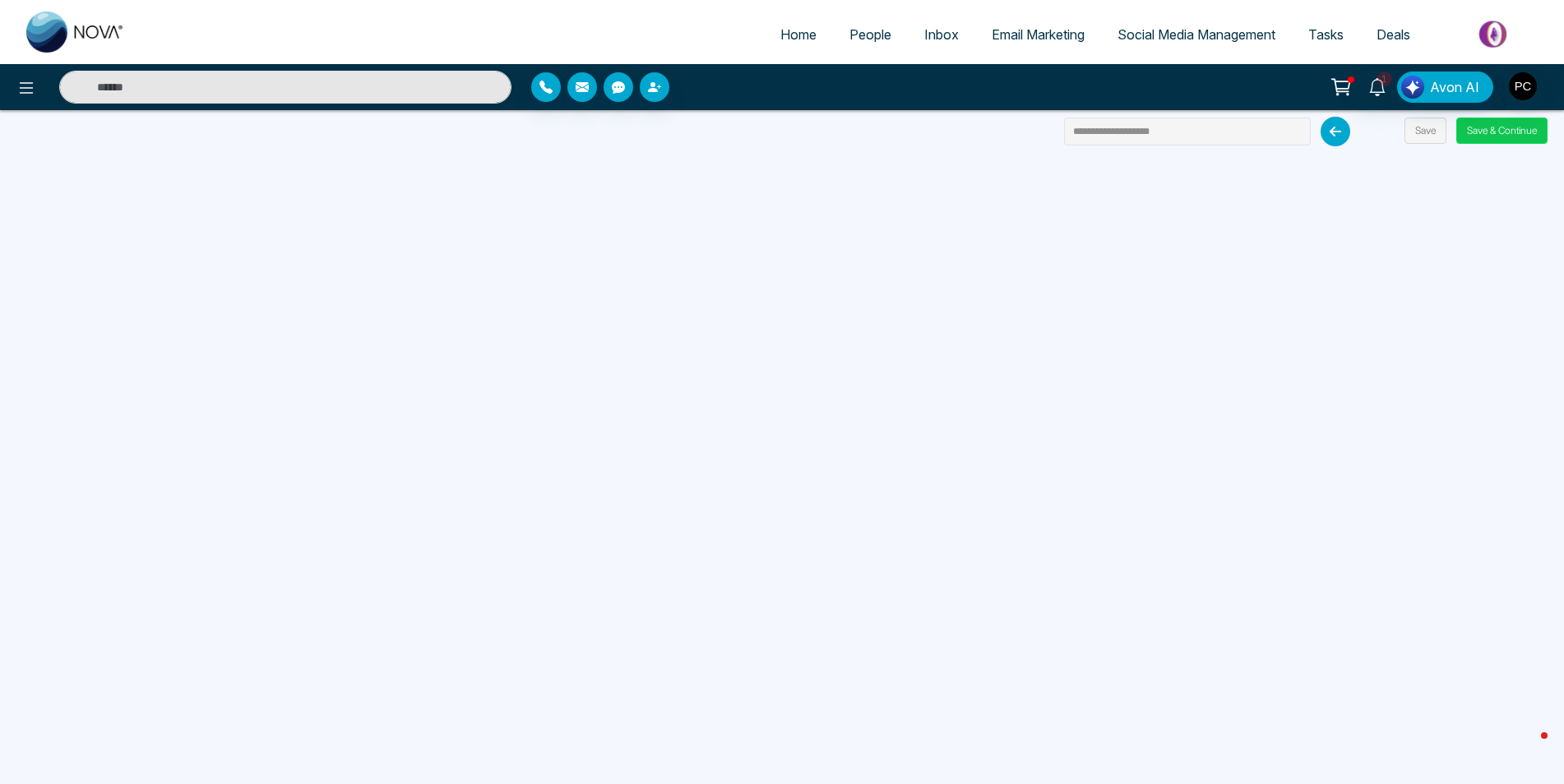
click at [1503, 138] on button "Save & Continue" at bounding box center [1502, 131] width 92 height 26
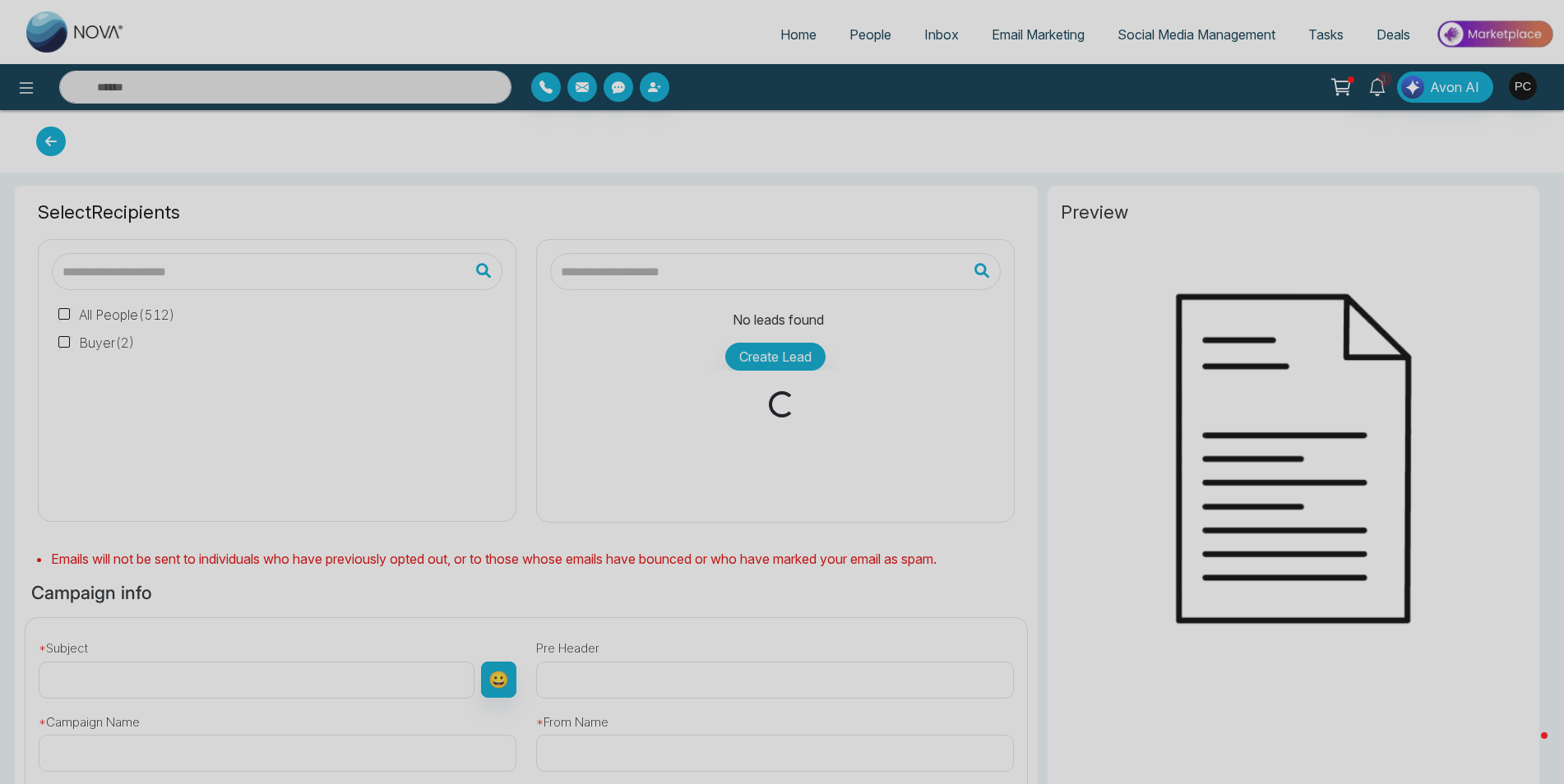
type input "**********"
